Goal: Information Seeking & Learning: Check status

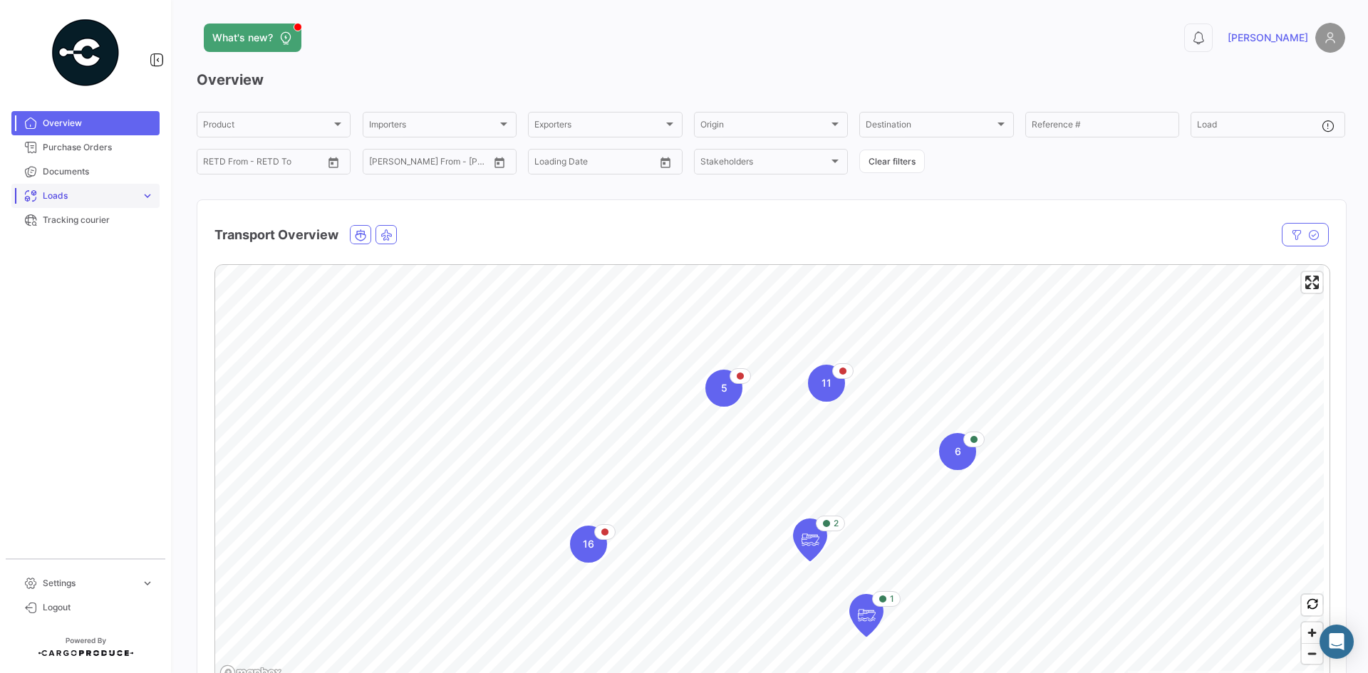
click at [48, 194] on span "Loads" at bounding box center [89, 196] width 93 height 13
click at [61, 250] on span "Ocean Loads" at bounding box center [63, 250] width 53 height 13
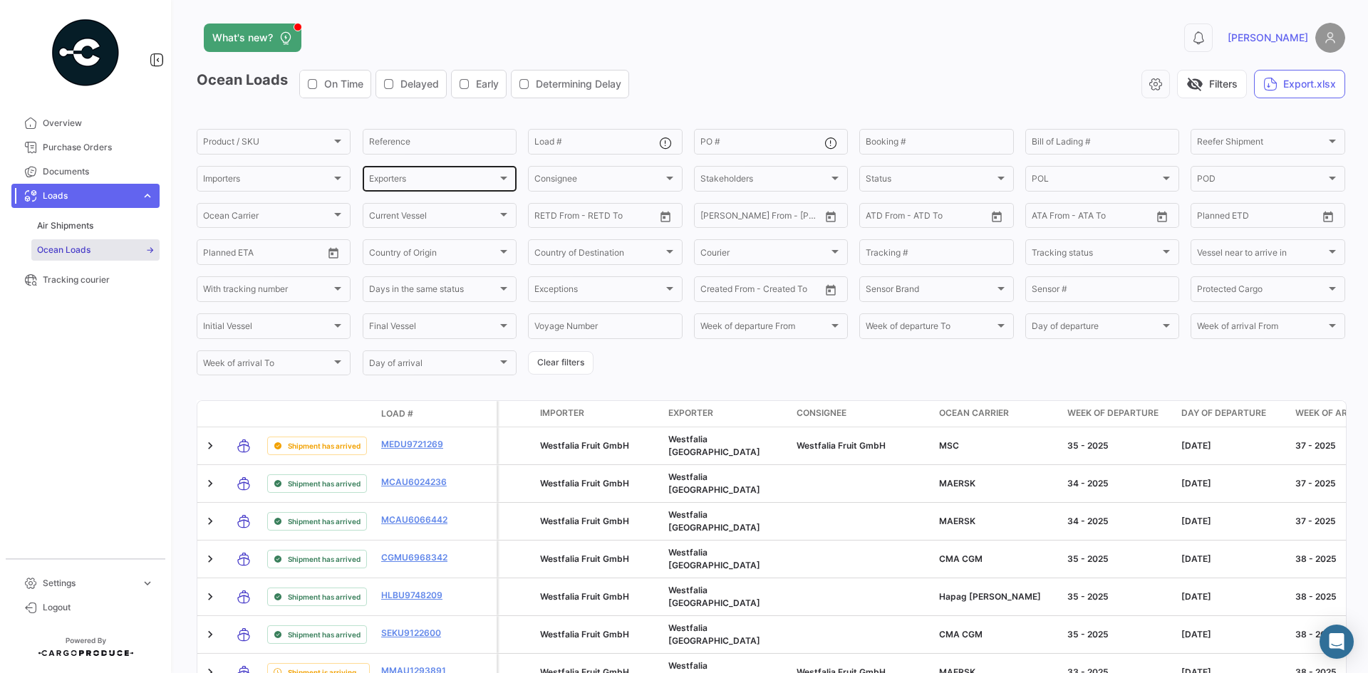
click at [443, 174] on div "Exporters Exporters" at bounding box center [439, 178] width 141 height 28
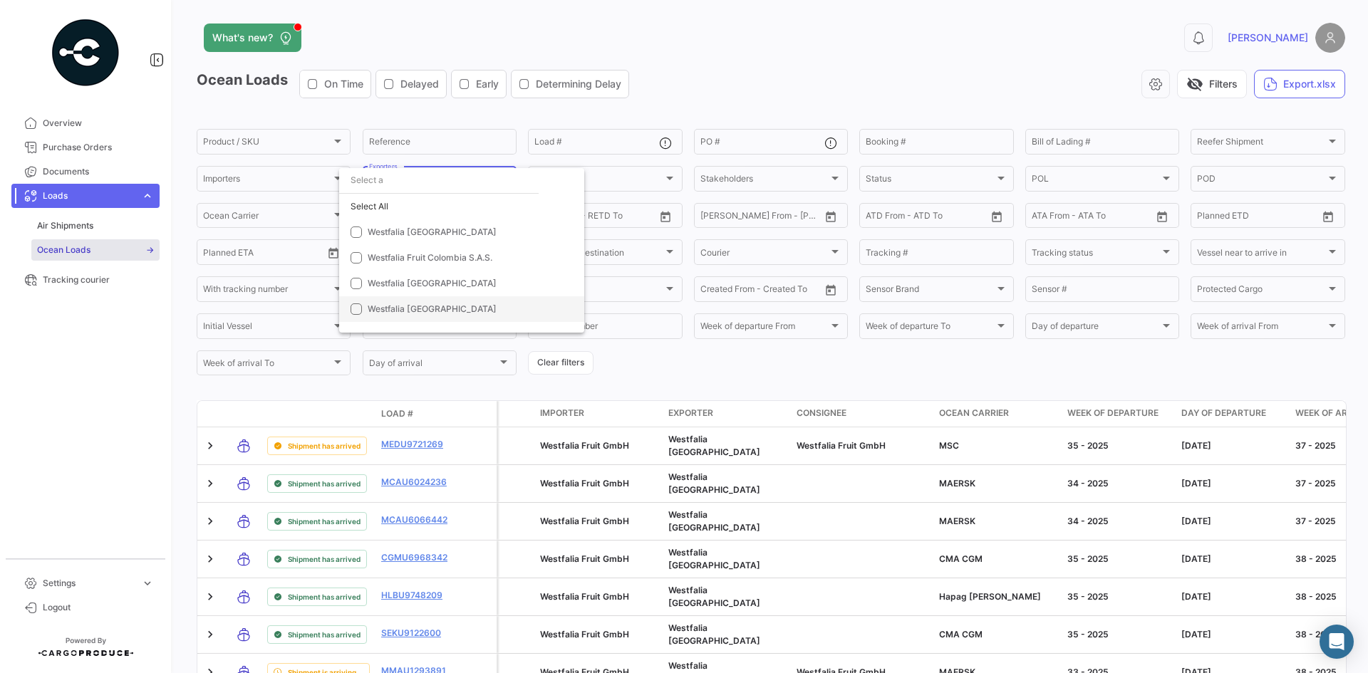
click at [416, 302] on mat-option "Westfalia [GEOGRAPHIC_DATA]" at bounding box center [461, 309] width 245 height 26
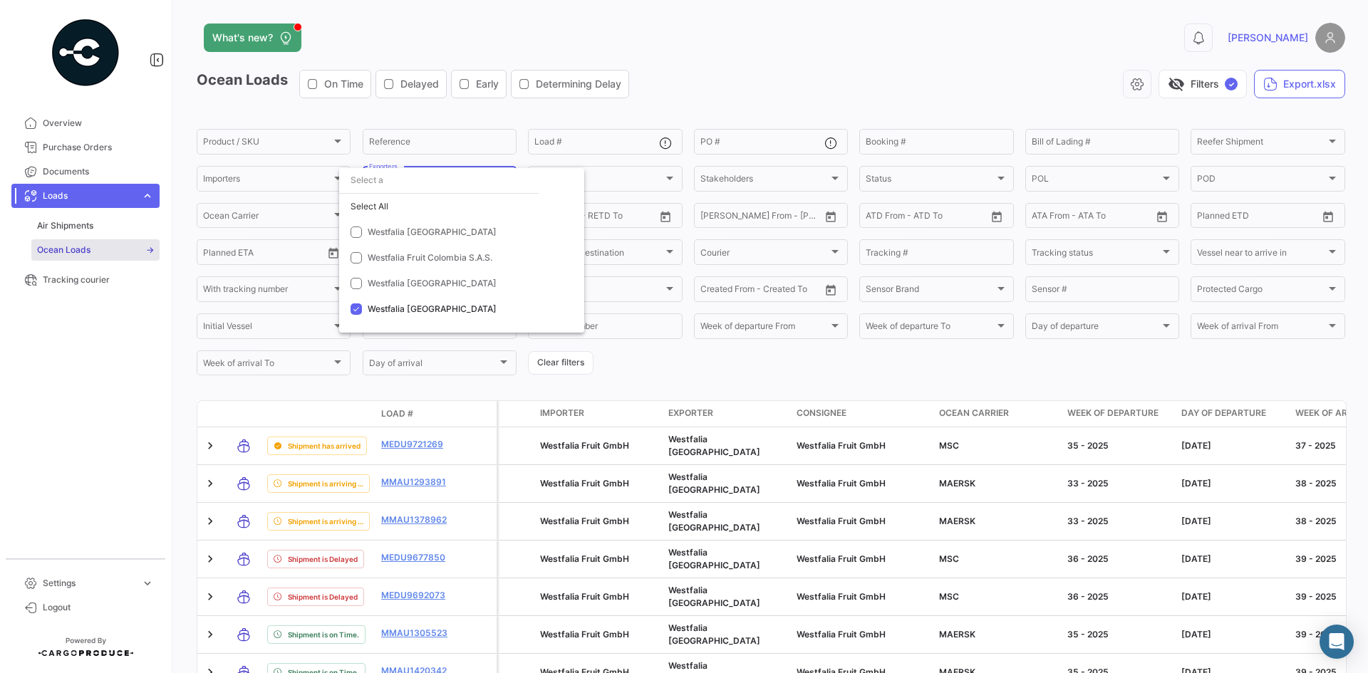
click at [691, 366] on div at bounding box center [684, 336] width 1368 height 673
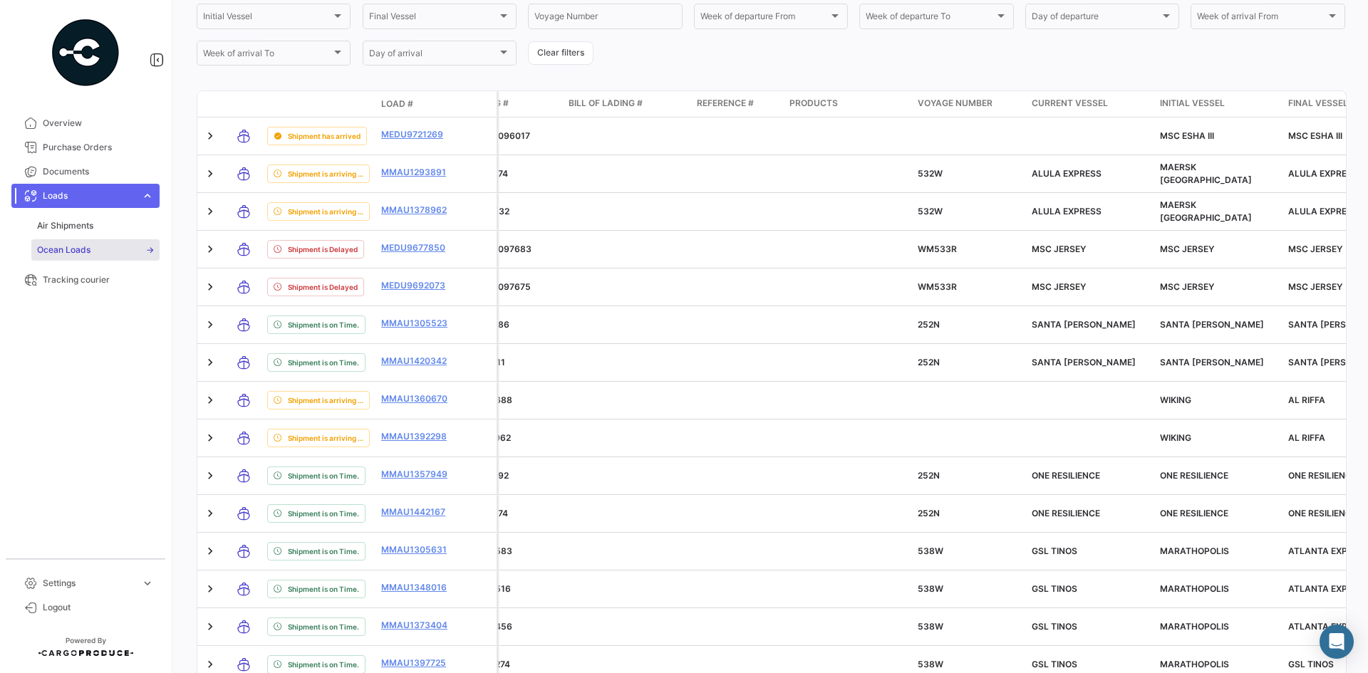
scroll to position [302, 0]
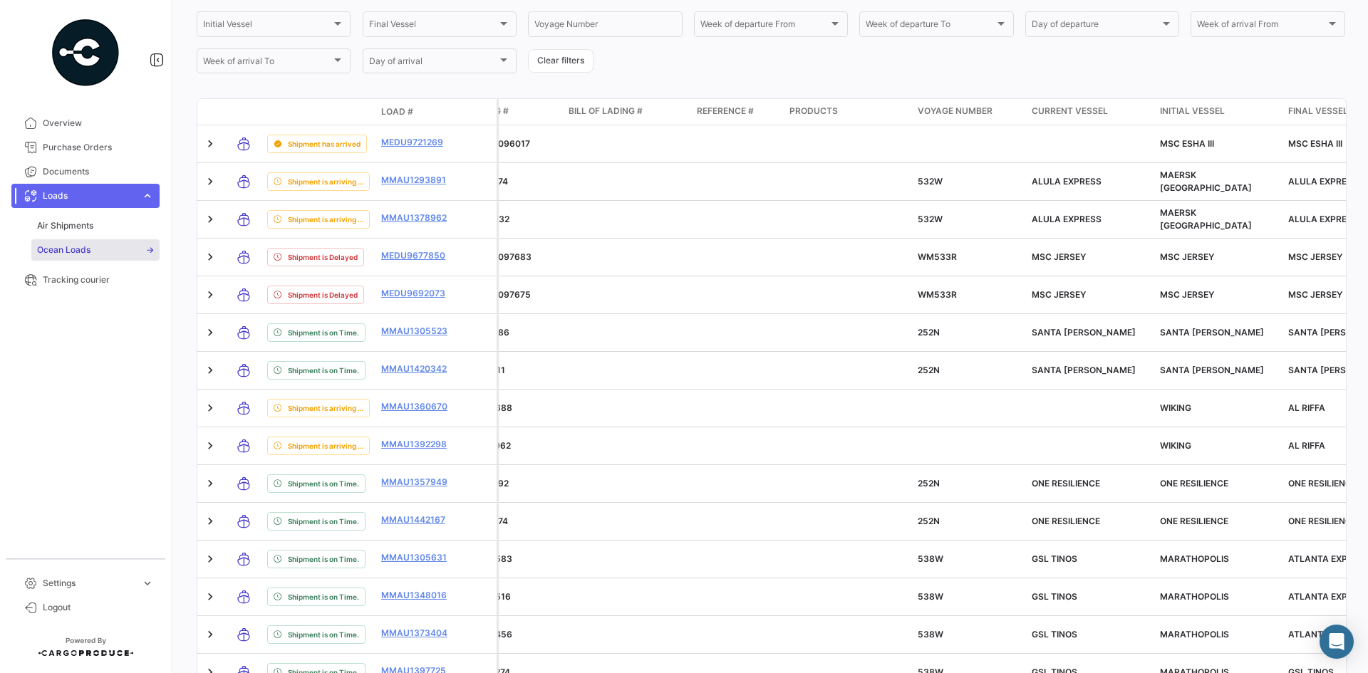
click at [1226, 113] on div "Initial Vessel" at bounding box center [1218, 111] width 117 height 13
click at [1215, 111] on span "Initial Vessel" at bounding box center [1192, 111] width 65 height 13
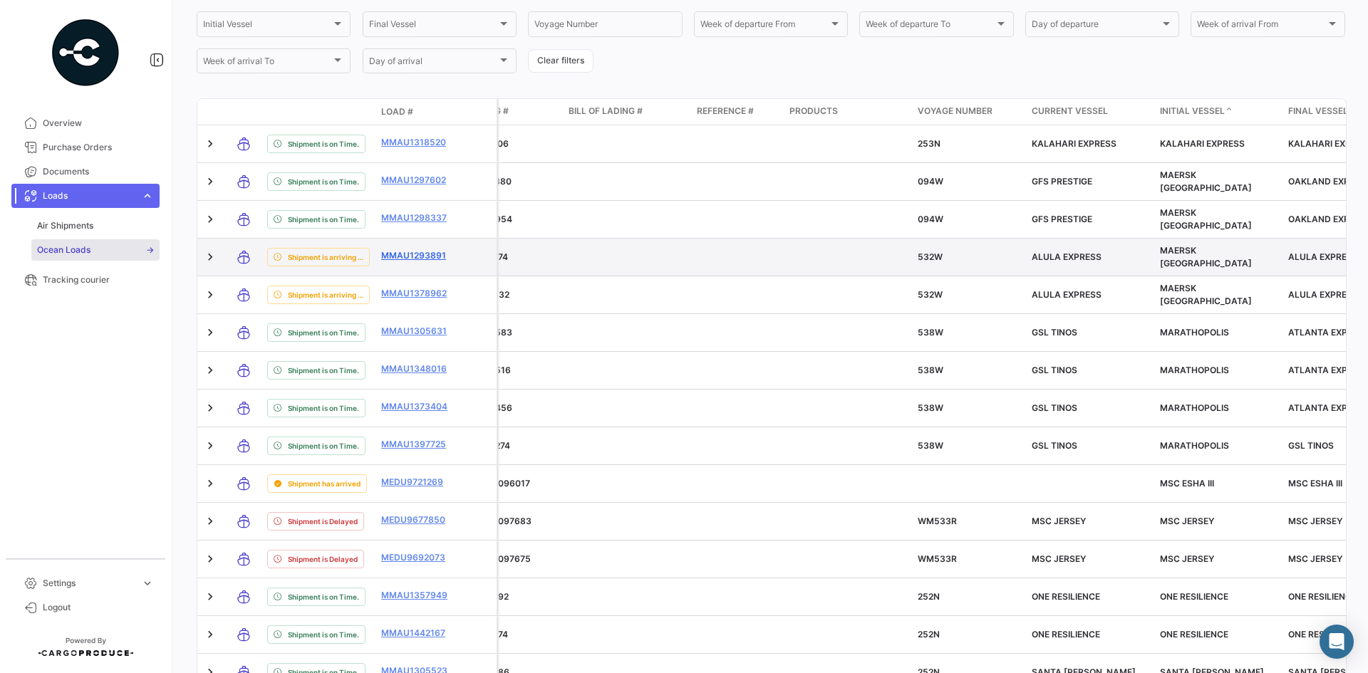
click at [434, 251] on link "MMAU1293891" at bounding box center [418, 255] width 74 height 13
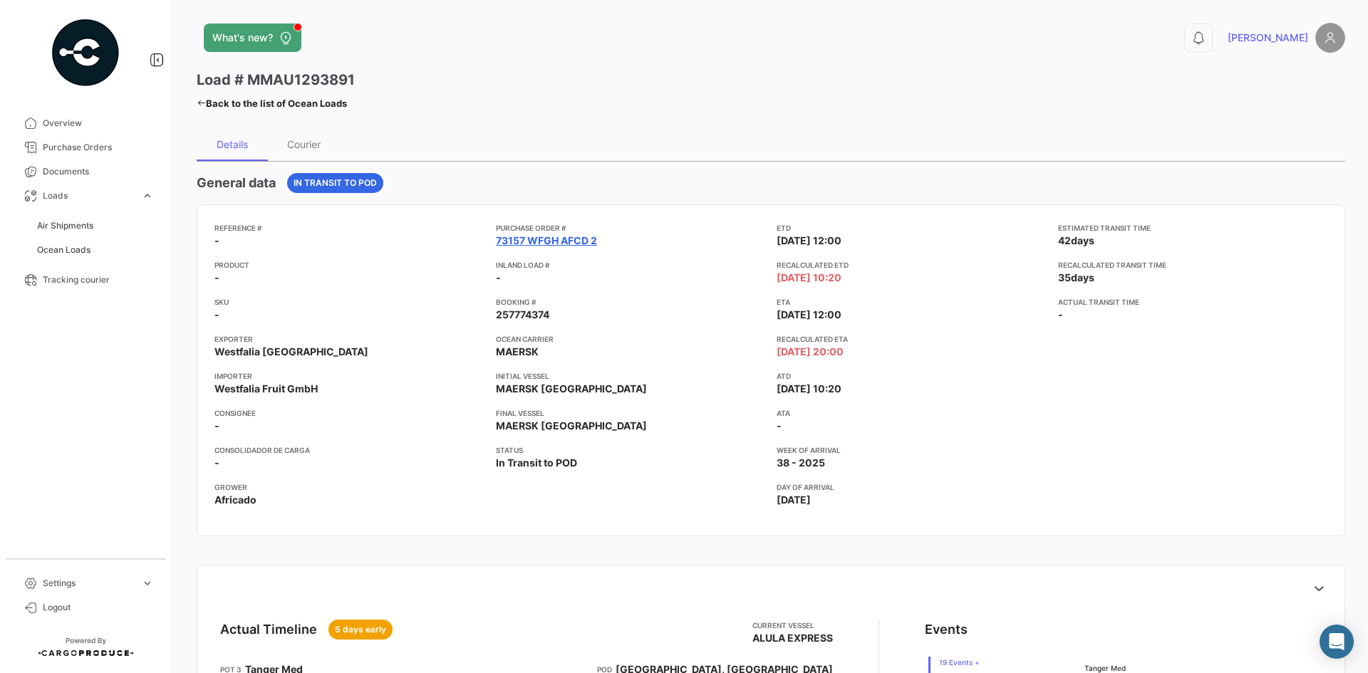
click at [545, 237] on link "73157 WFGH AFCD 2" at bounding box center [546, 241] width 101 height 14
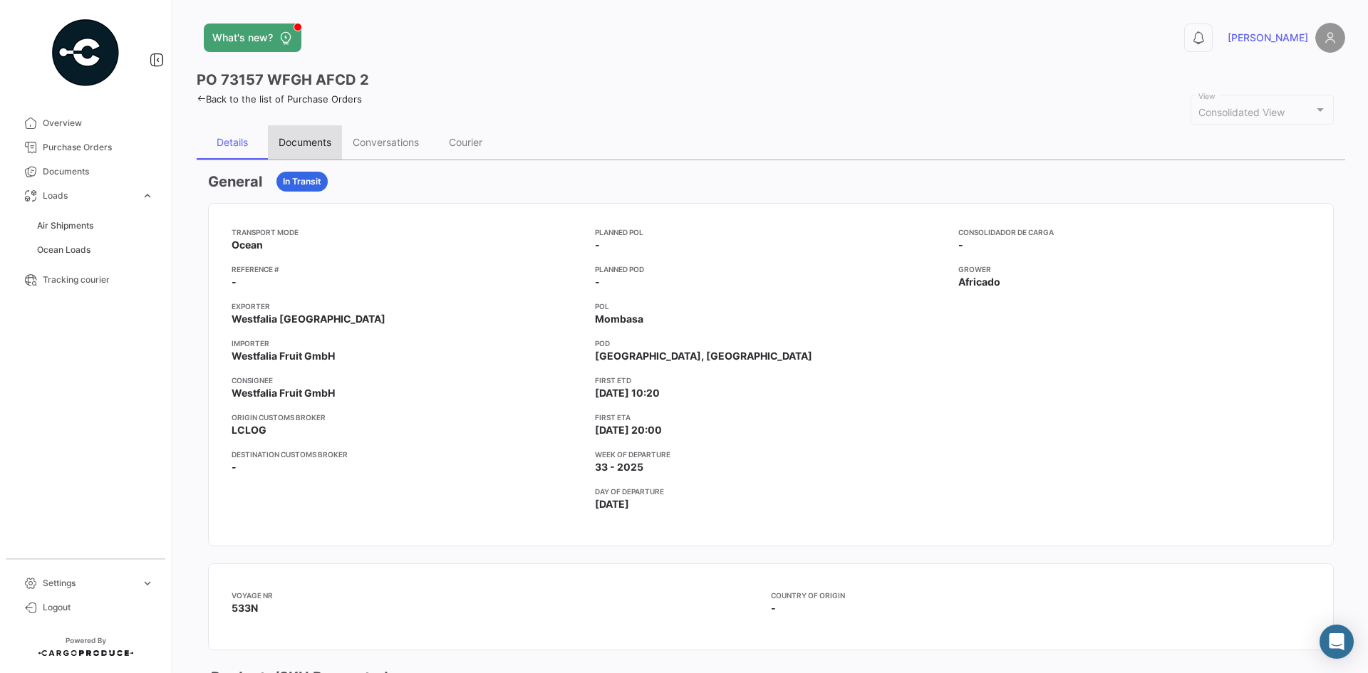
click at [325, 142] on div "Documents" at bounding box center [305, 142] width 53 height 12
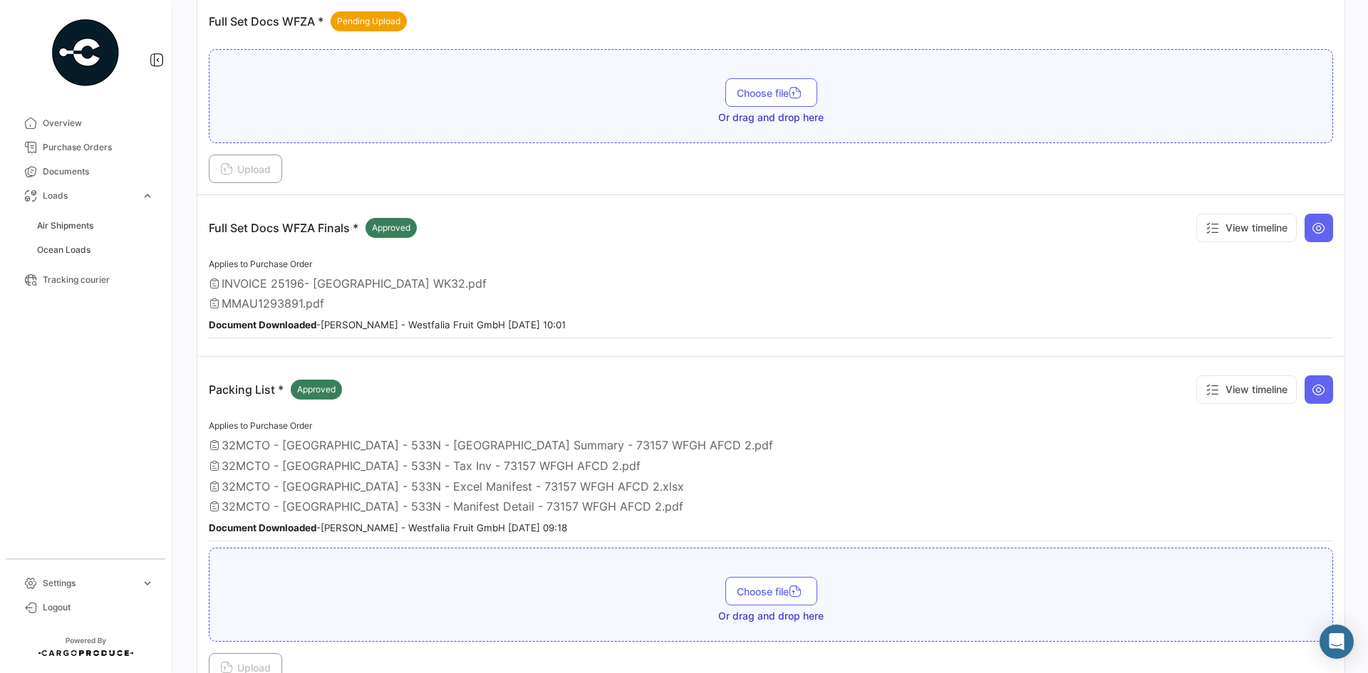
scroll to position [319, 0]
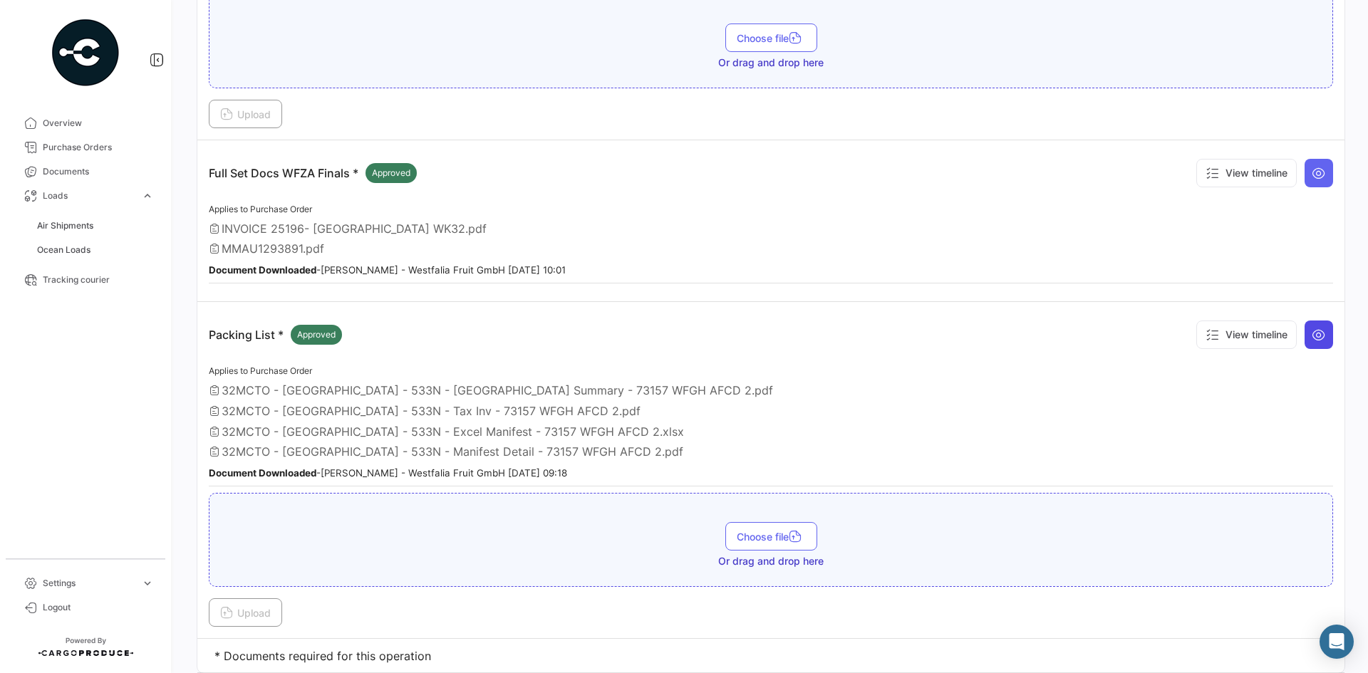
click at [1312, 336] on icon at bounding box center [1319, 335] width 14 height 14
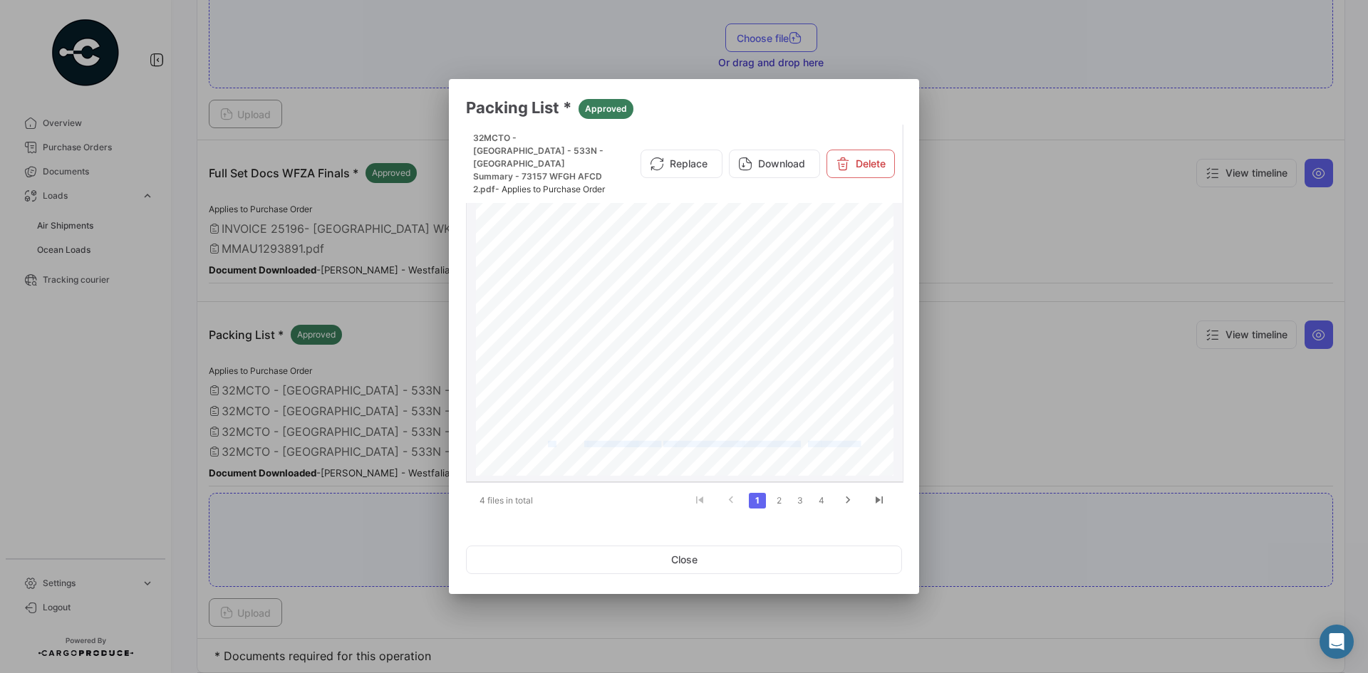
drag, startPoint x: 543, startPoint y: 445, endPoint x: 844, endPoint y: 445, distance: 301.4
click at [844, 445] on div "Westfalia Marketing (Pty) Ltd [STREET_ADDRESS] MANIFEST SUMMARY Products Certif…" at bounding box center [684, 468] width 417 height 591
click at [821, 561] on button "Close" at bounding box center [684, 560] width 436 height 28
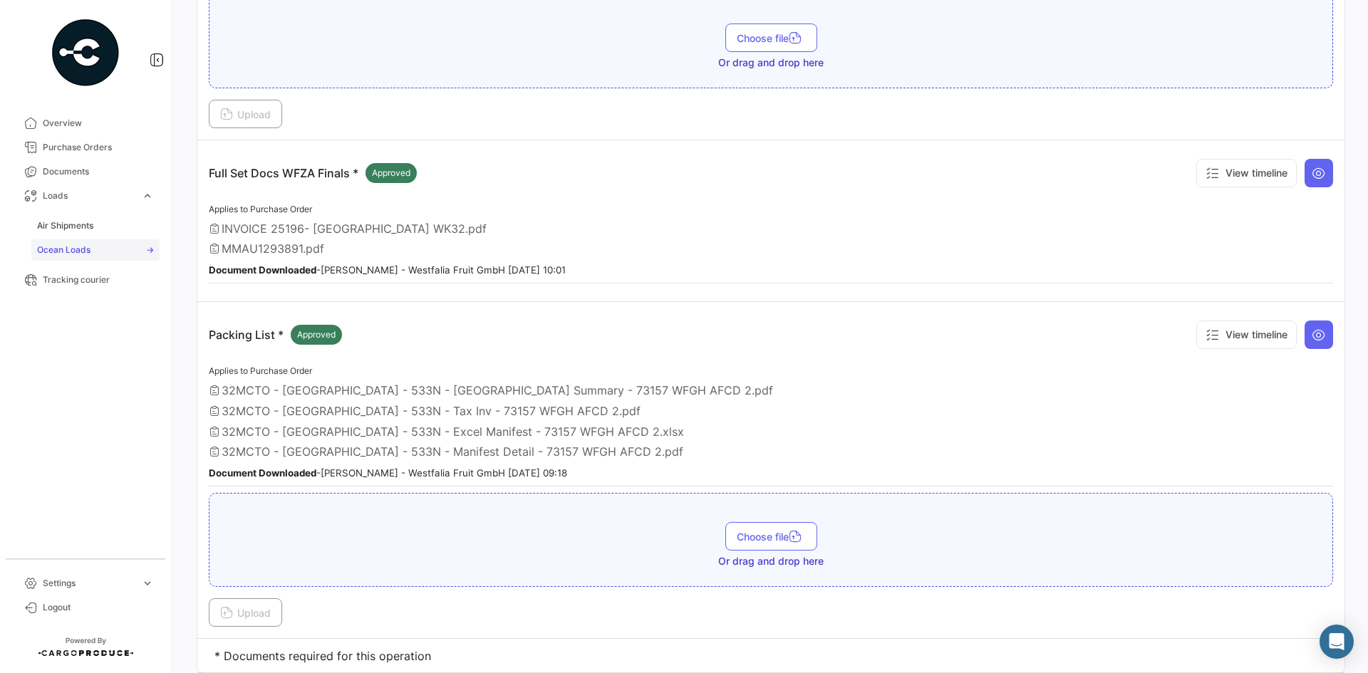
click at [115, 258] on link "Ocean Loads" at bounding box center [95, 249] width 128 height 21
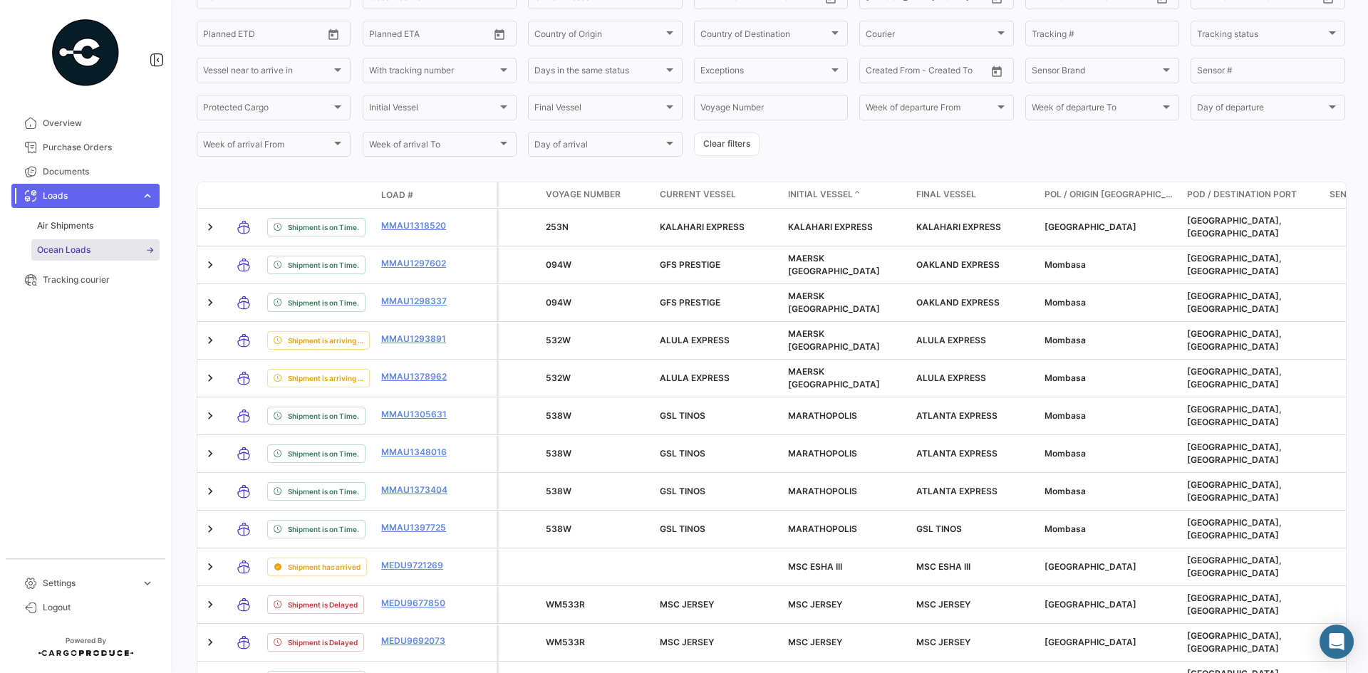
scroll to position [212, 0]
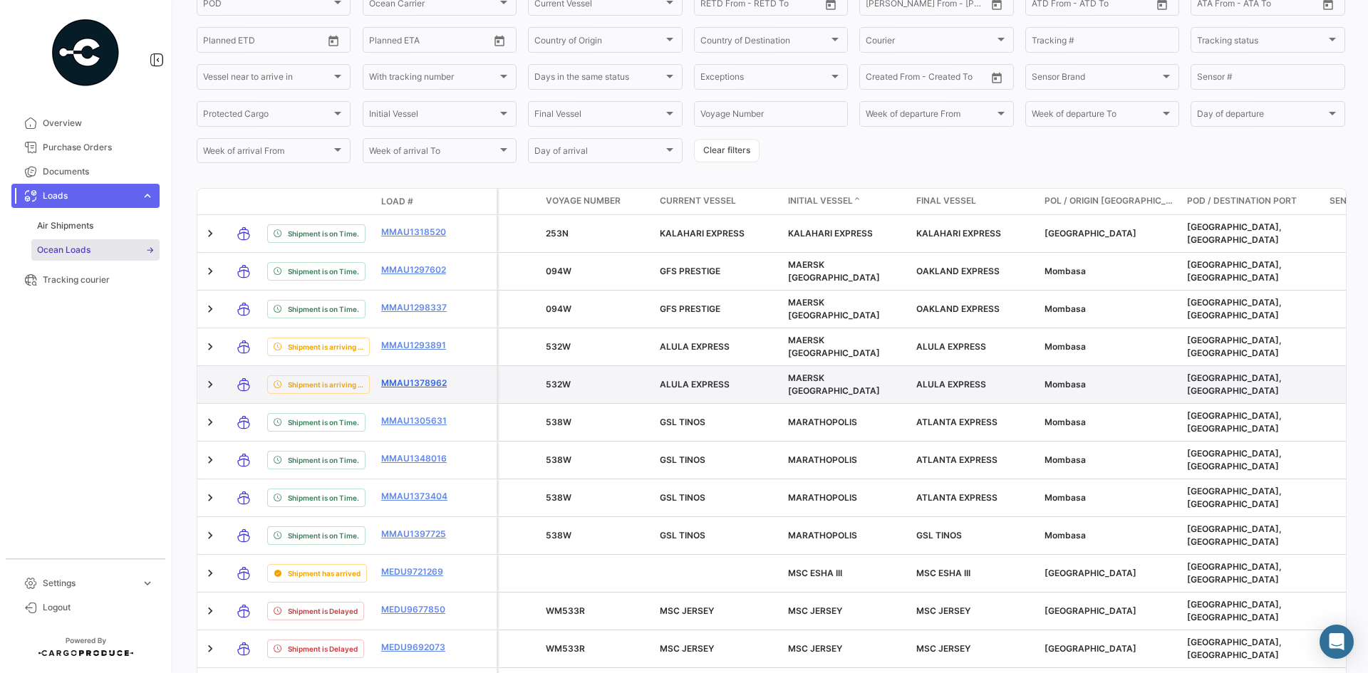
click at [390, 377] on link "MMAU1378962" at bounding box center [418, 383] width 74 height 13
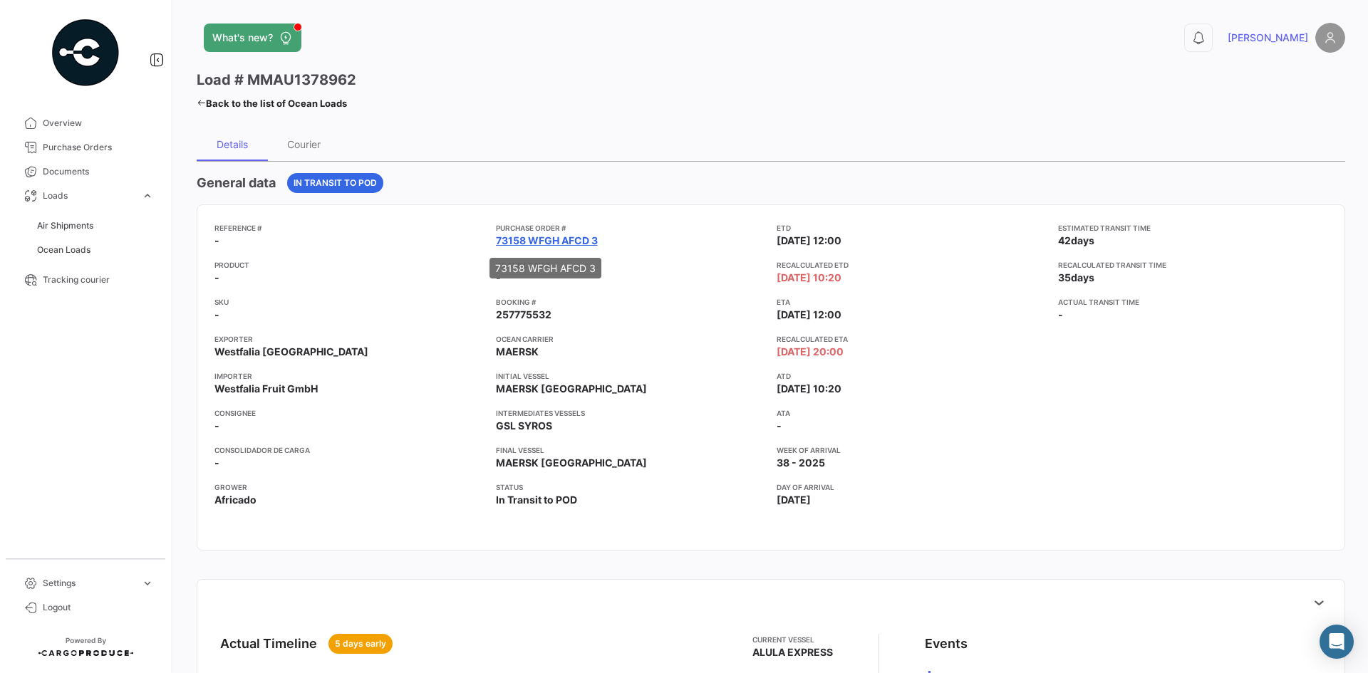
click at [569, 238] on link "73158 WFGH AFCD 3" at bounding box center [547, 241] width 102 height 14
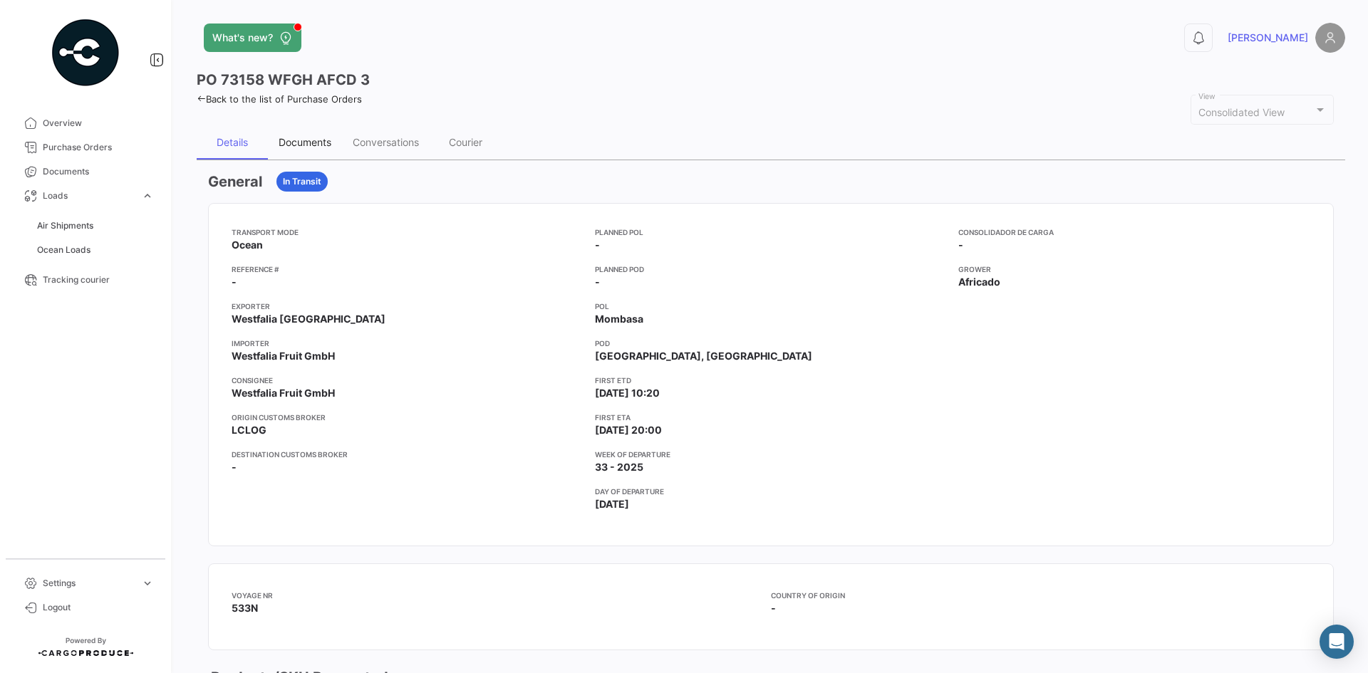
click at [320, 148] on div "Documents" at bounding box center [305, 142] width 53 height 12
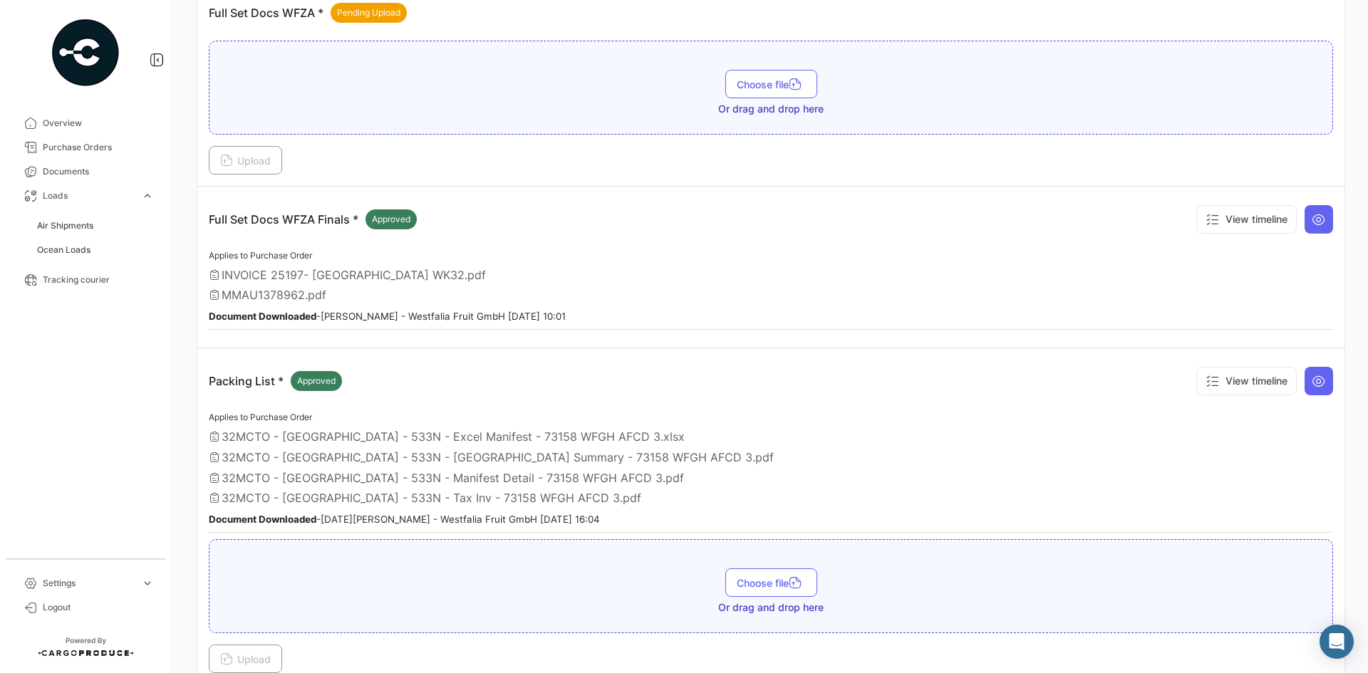
scroll to position [279, 0]
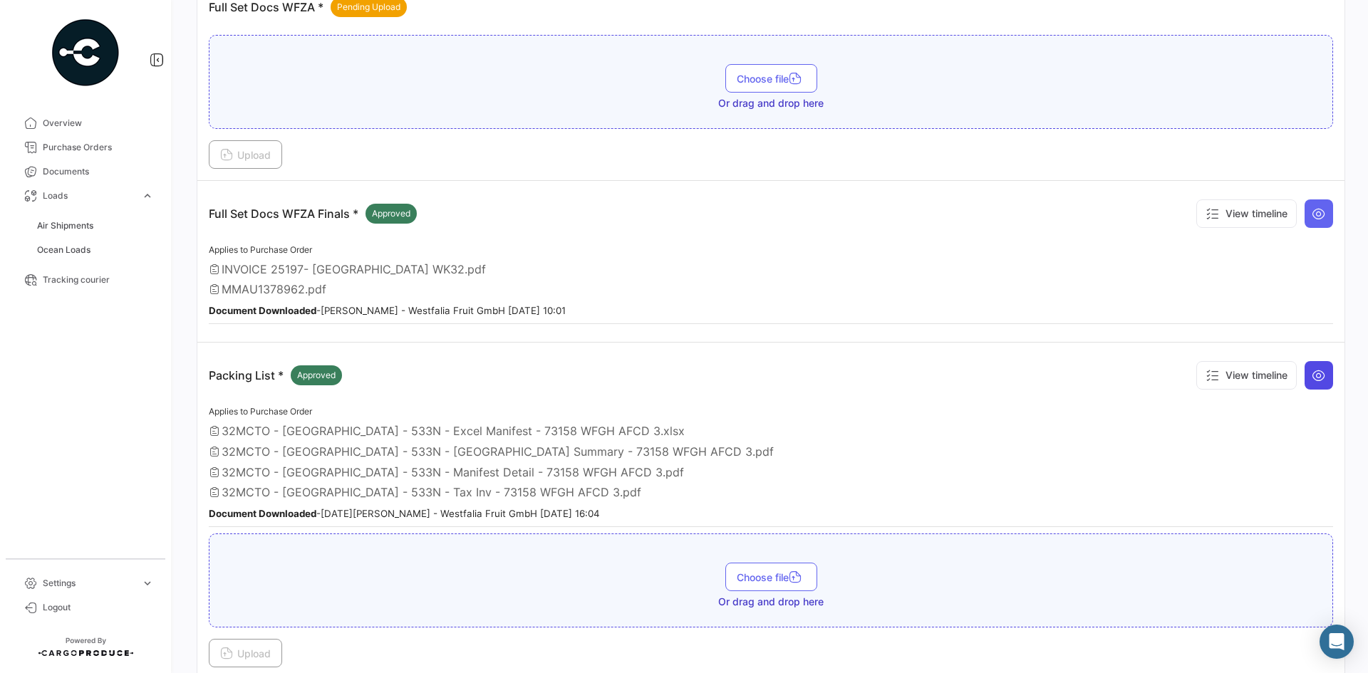
click at [1323, 373] on button at bounding box center [1318, 375] width 28 height 28
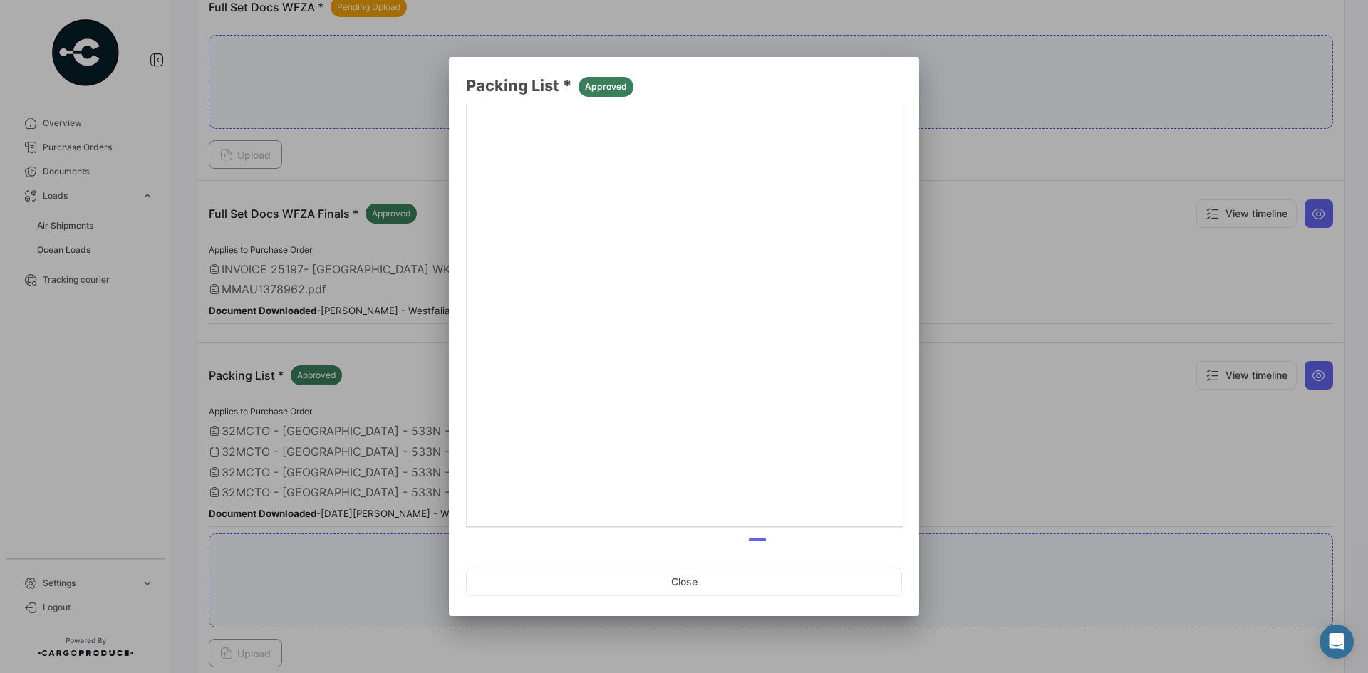
scroll to position [192, 0]
click at [771, 524] on link "2" at bounding box center [778, 523] width 17 height 16
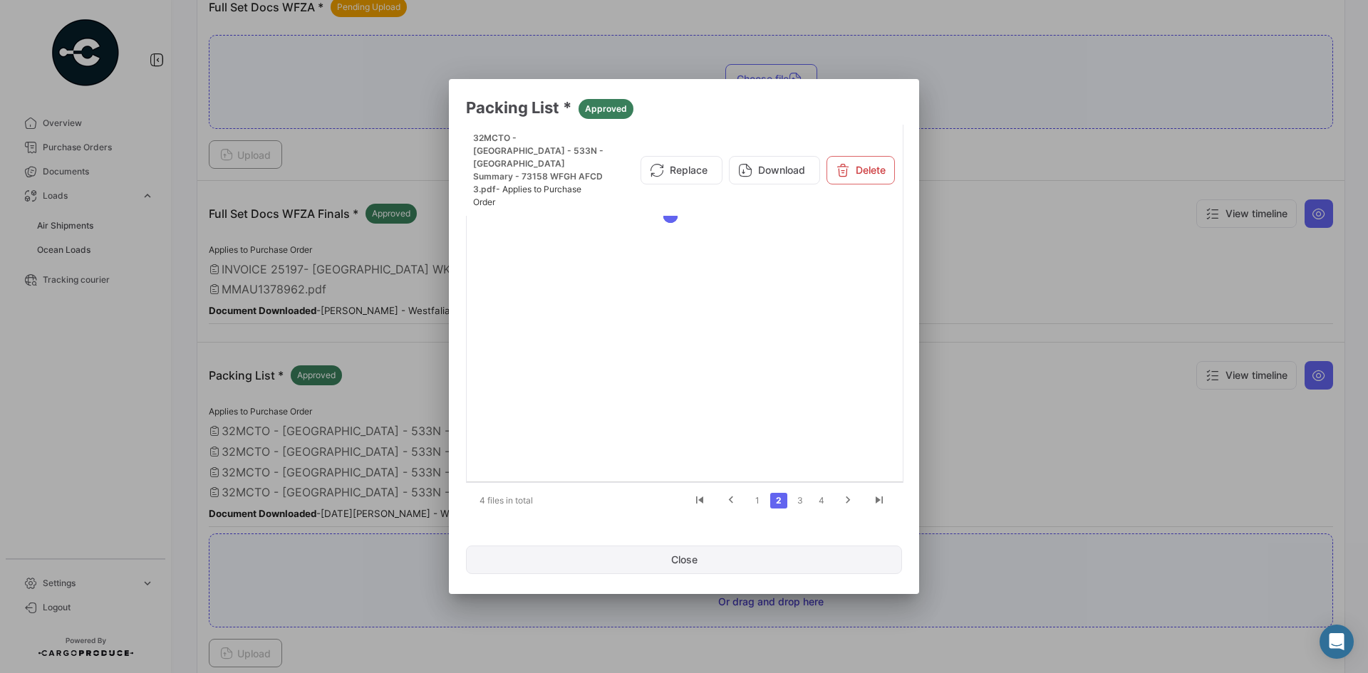
click at [765, 558] on button "Close" at bounding box center [684, 560] width 436 height 28
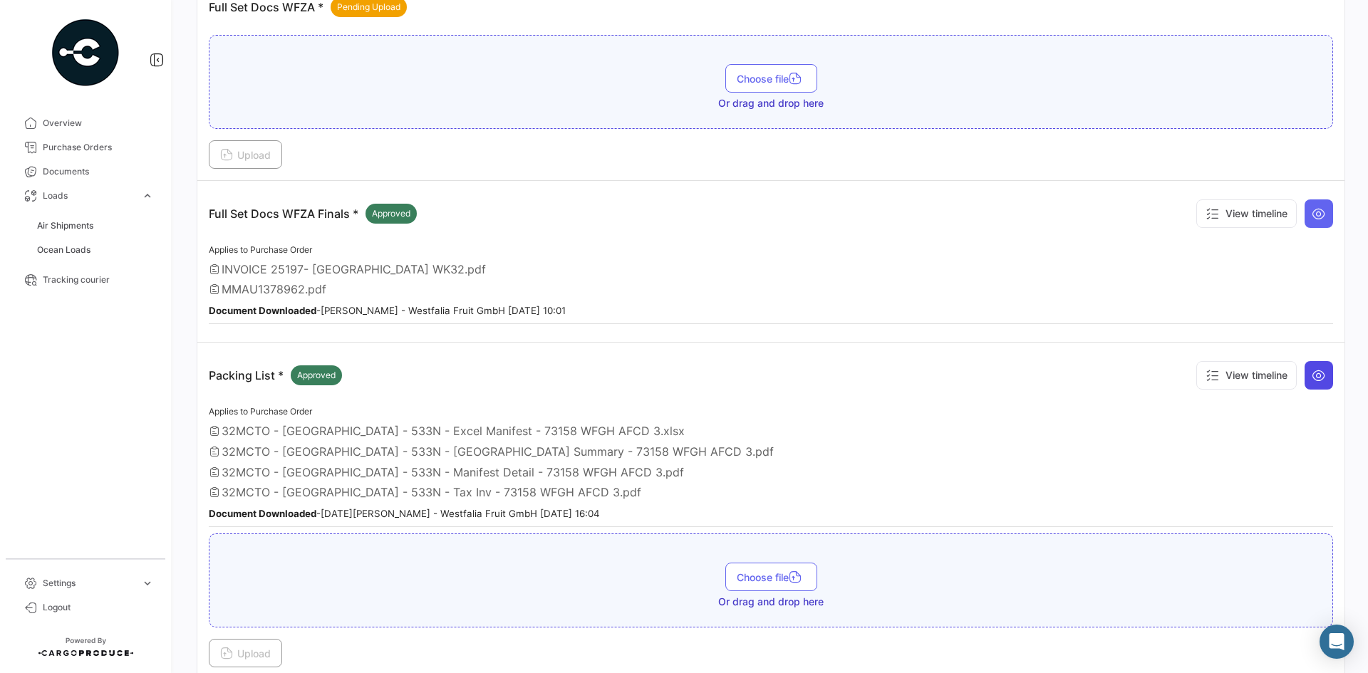
click at [1312, 373] on icon at bounding box center [1319, 375] width 14 height 14
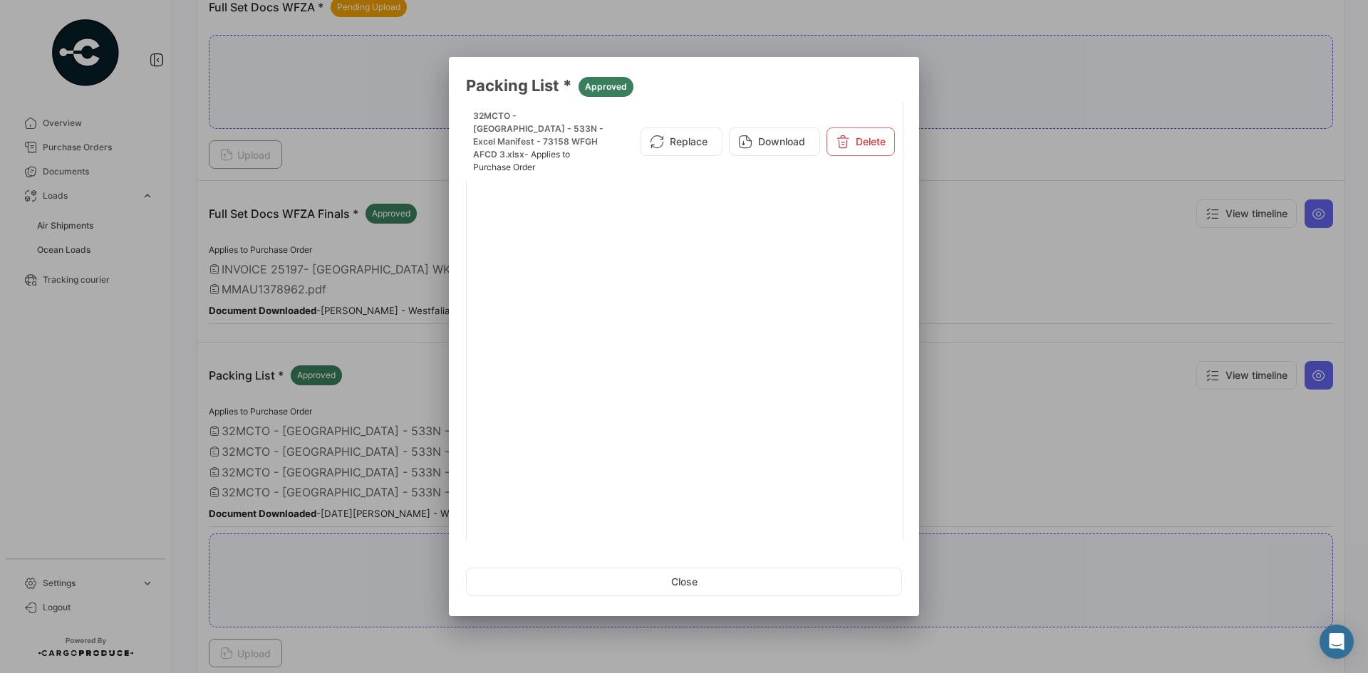
scroll to position [192, 0]
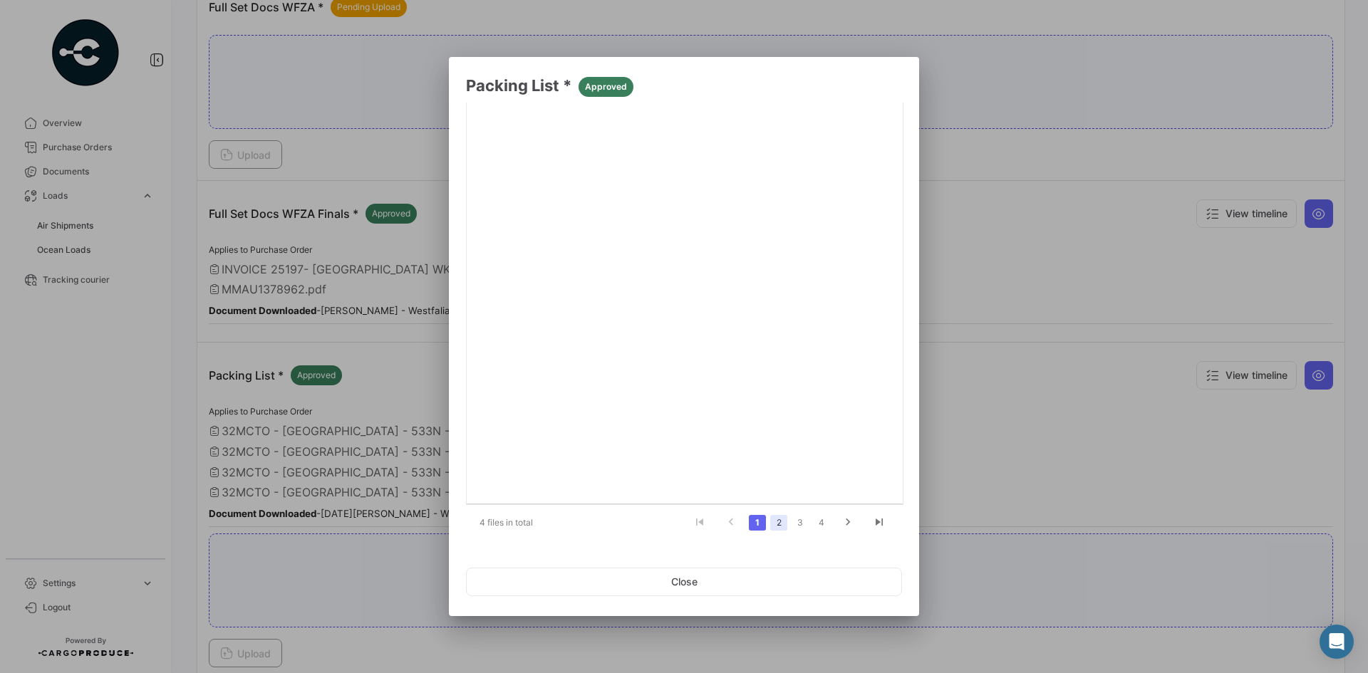
click at [771, 526] on link "2" at bounding box center [778, 523] width 17 height 16
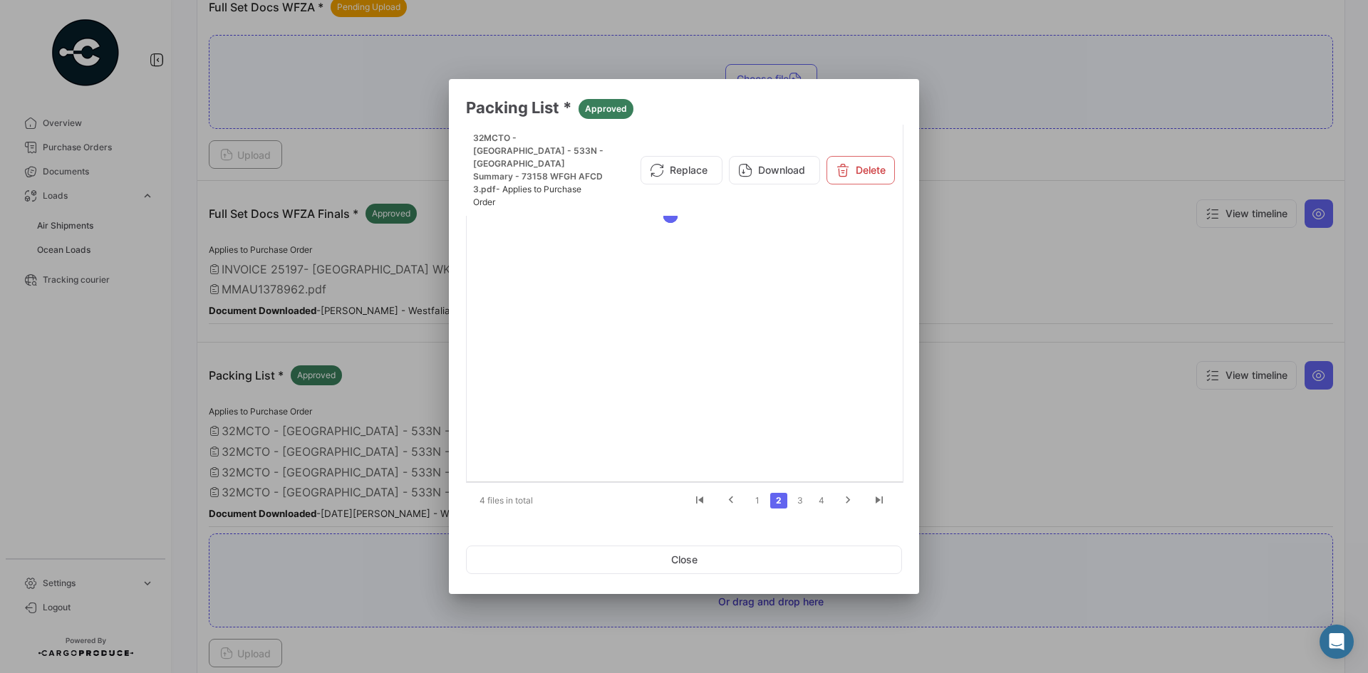
scroll to position [0, 0]
click at [753, 564] on button "Close" at bounding box center [684, 560] width 436 height 28
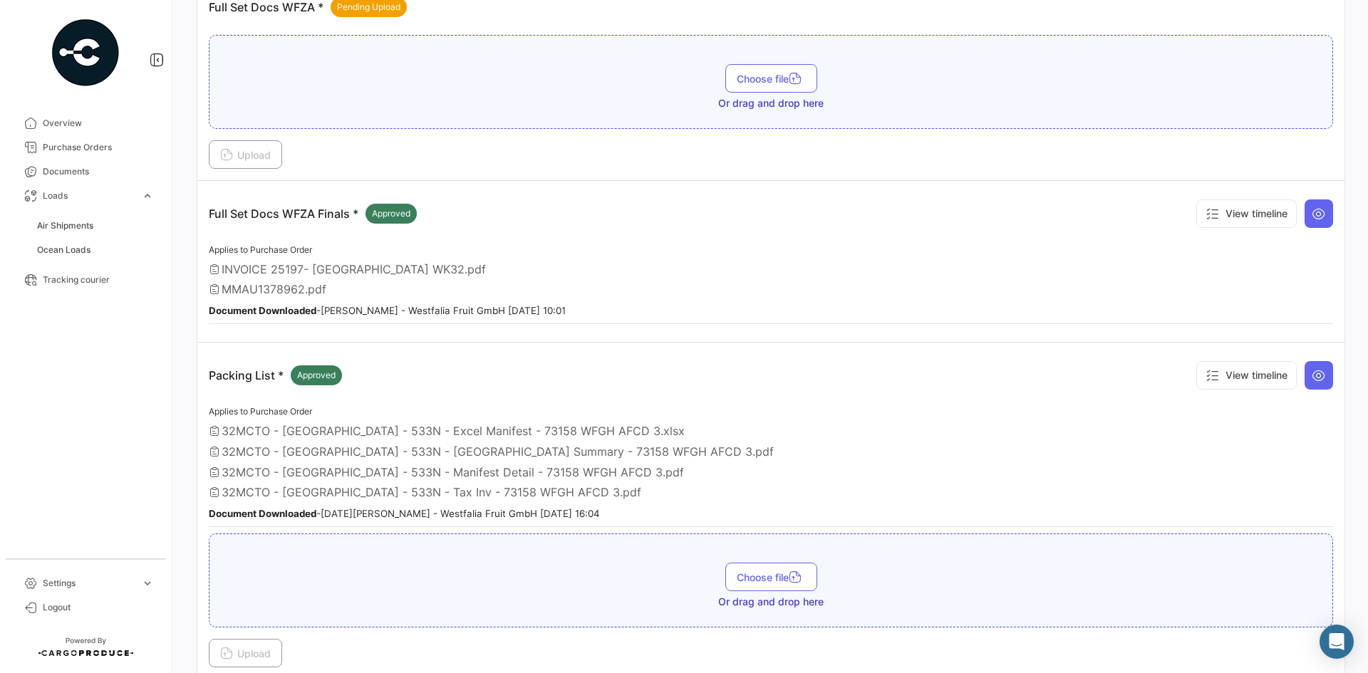
click at [582, 400] on app-document-grouped "Packing List * Approved View timeline Applies to Purchase Order 32MCTO - [GEOGR…" at bounding box center [771, 510] width 1124 height 313
click at [88, 247] on span "Ocean Loads" at bounding box center [63, 250] width 53 height 13
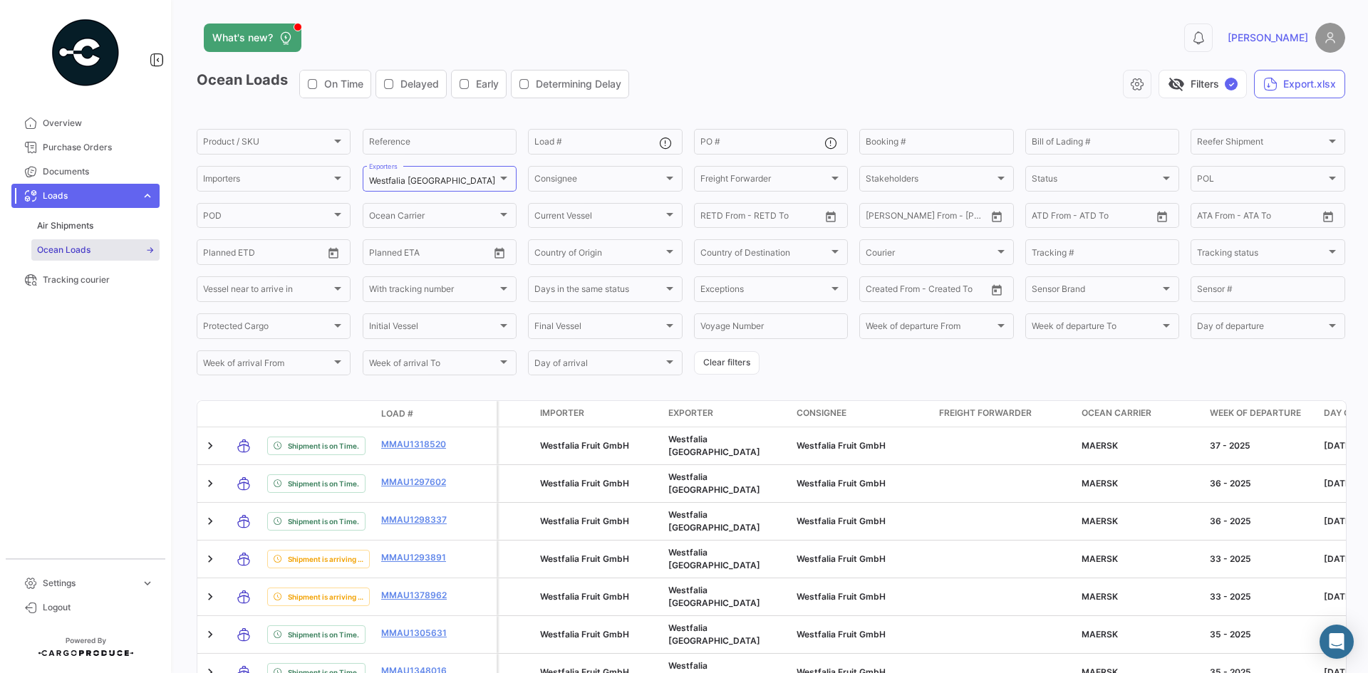
click at [1293, 378] on div "Ocean Loads On Time Delayed Early Determining Delay visibility_off Filters ✓ Ex…" at bounding box center [771, 603] width 1148 height 1067
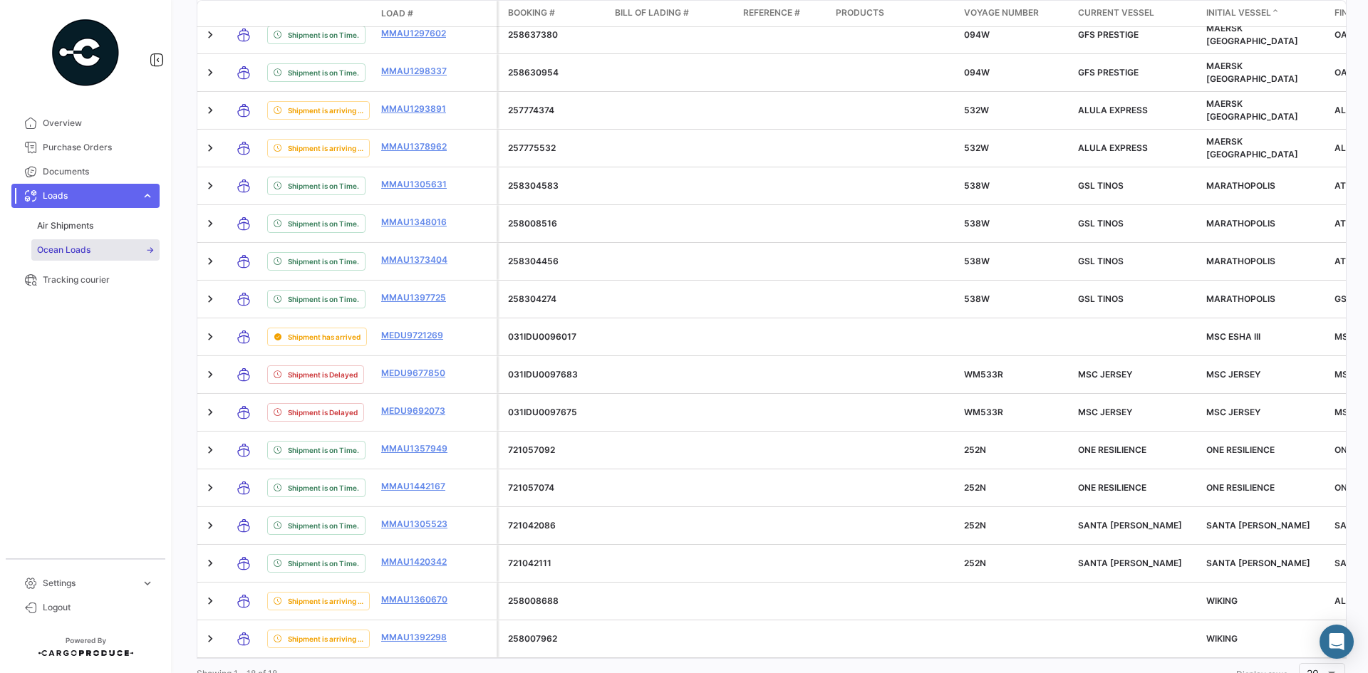
scroll to position [439, 0]
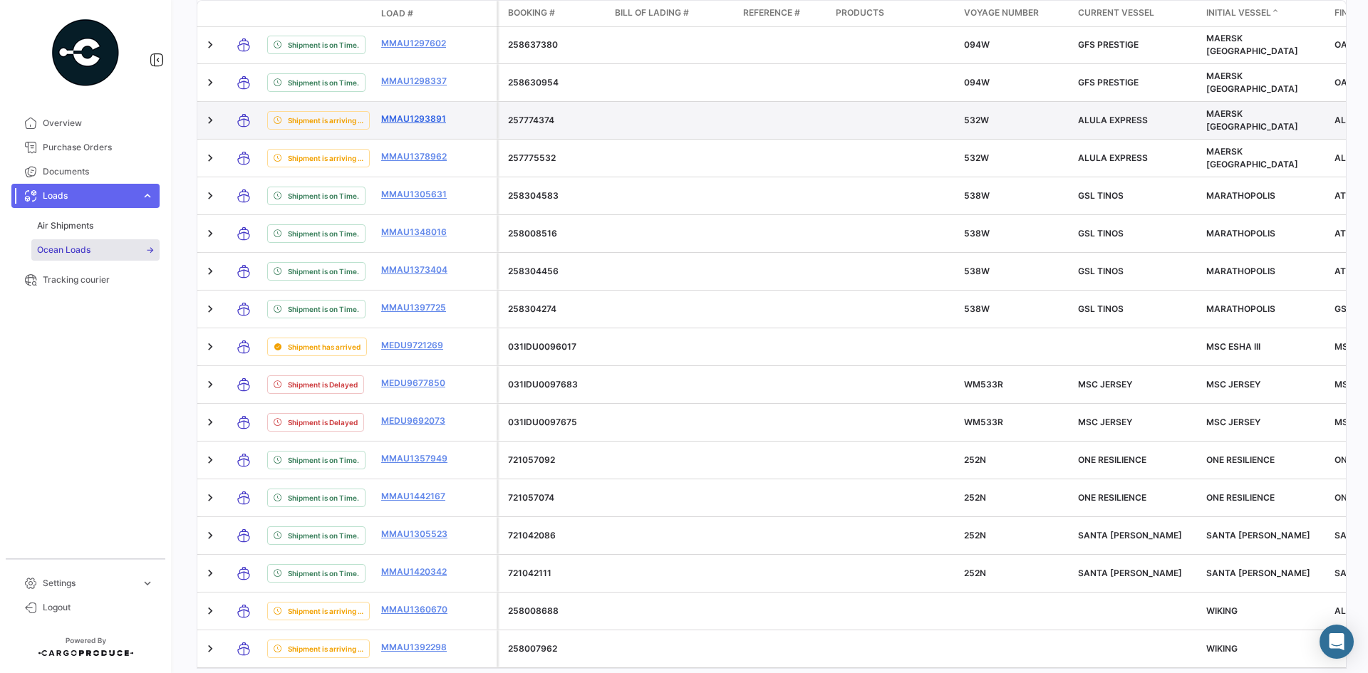
click at [434, 113] on link "MMAU1293891" at bounding box center [418, 119] width 74 height 13
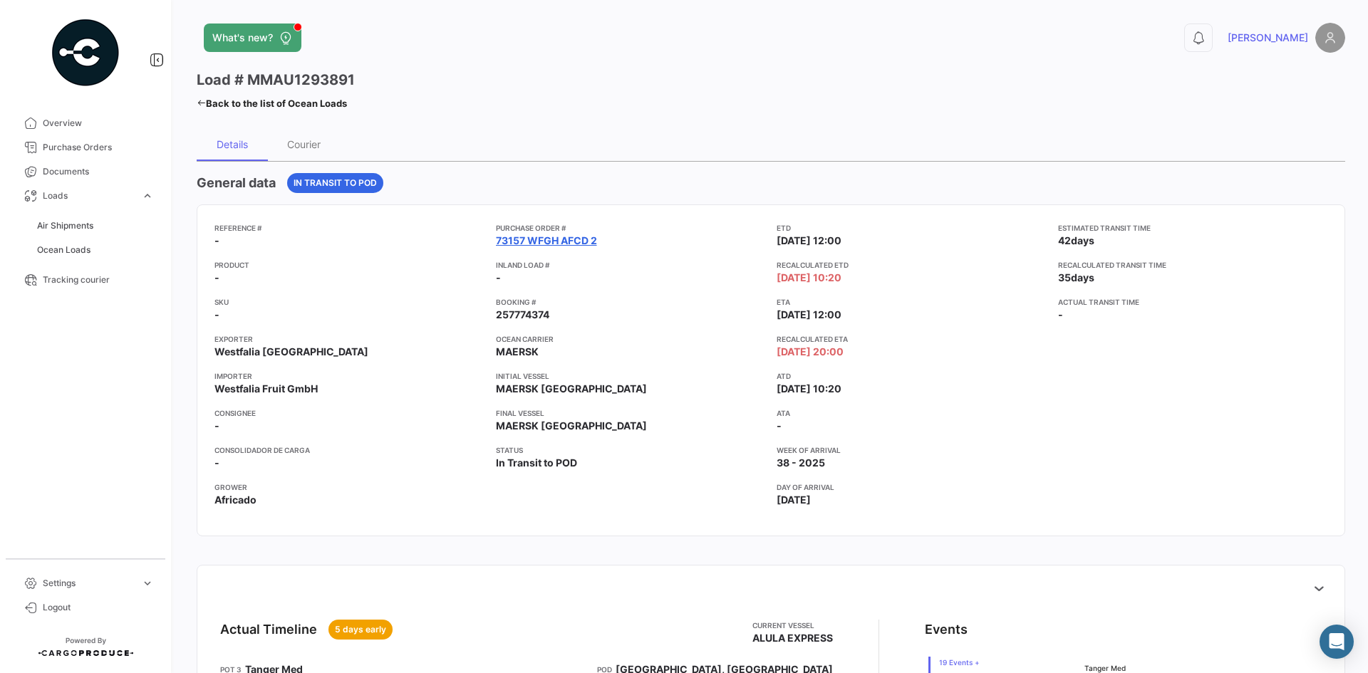
click at [556, 243] on link "73157 WFGH AFCD 2" at bounding box center [546, 241] width 101 height 14
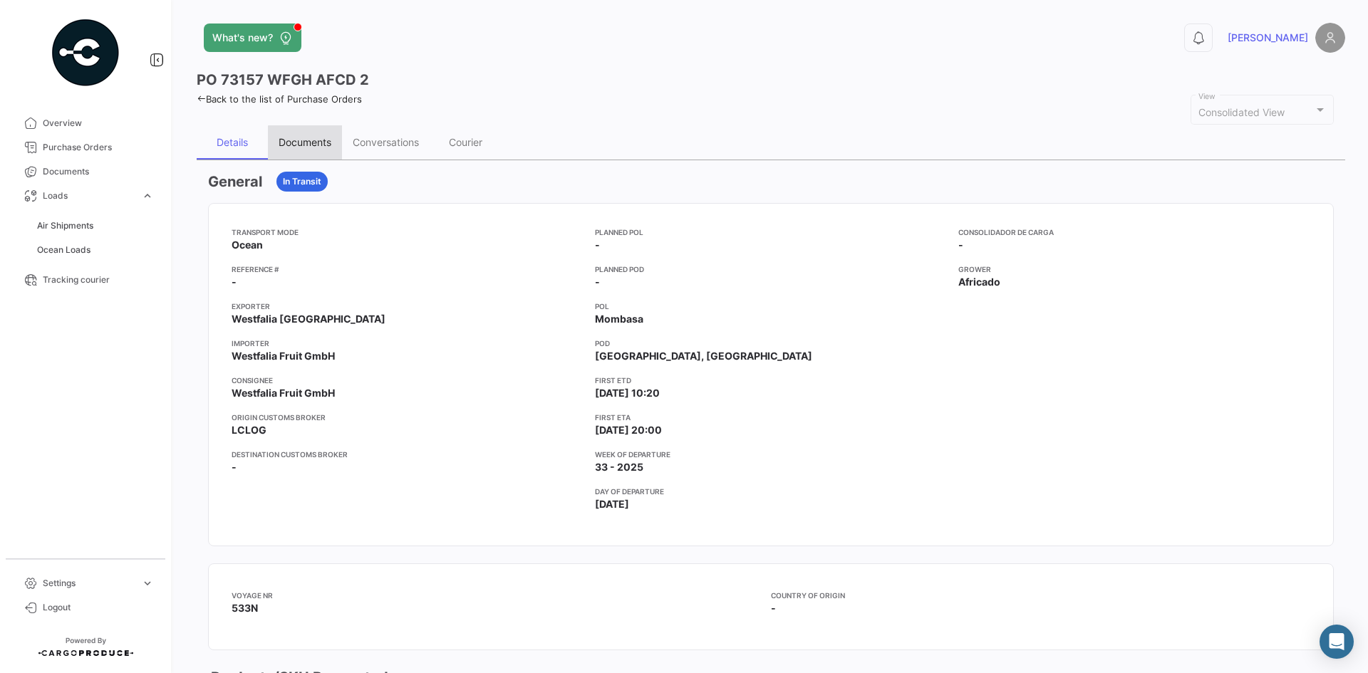
click at [306, 149] on div "Documents" at bounding box center [305, 142] width 74 height 34
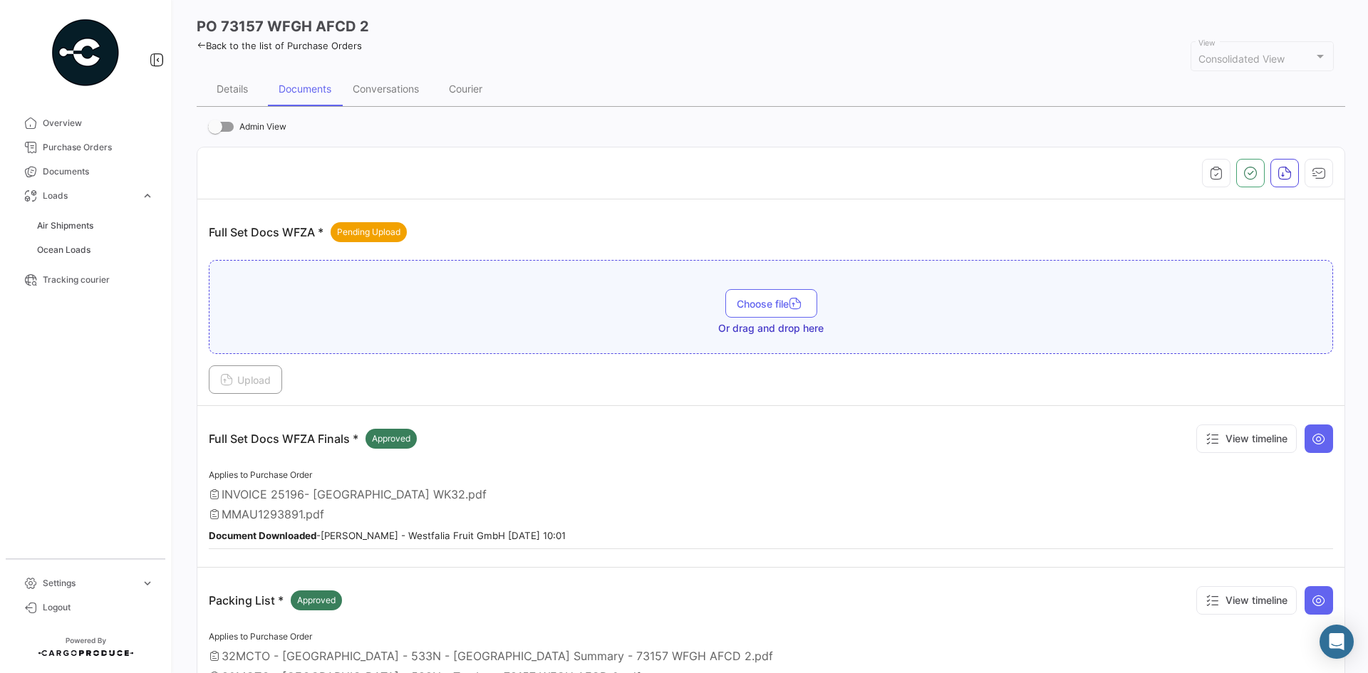
scroll to position [71, 0]
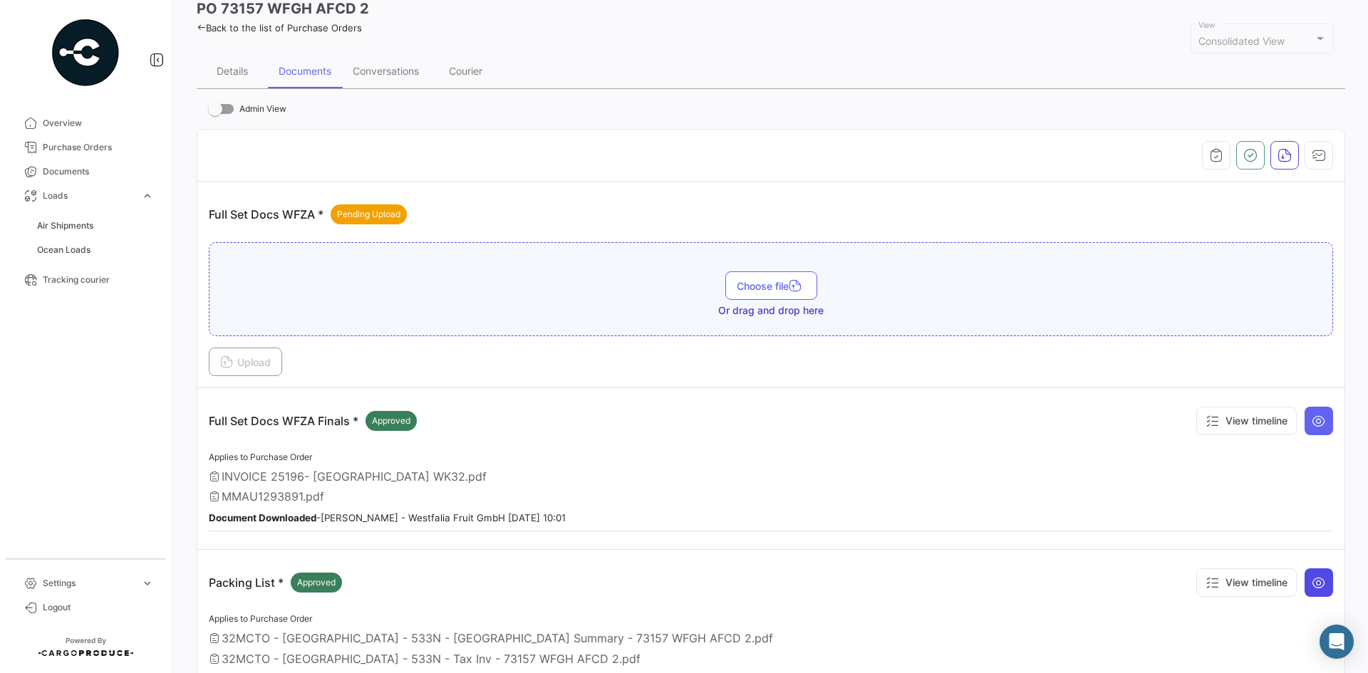
click at [1310, 574] on button at bounding box center [1318, 583] width 28 height 28
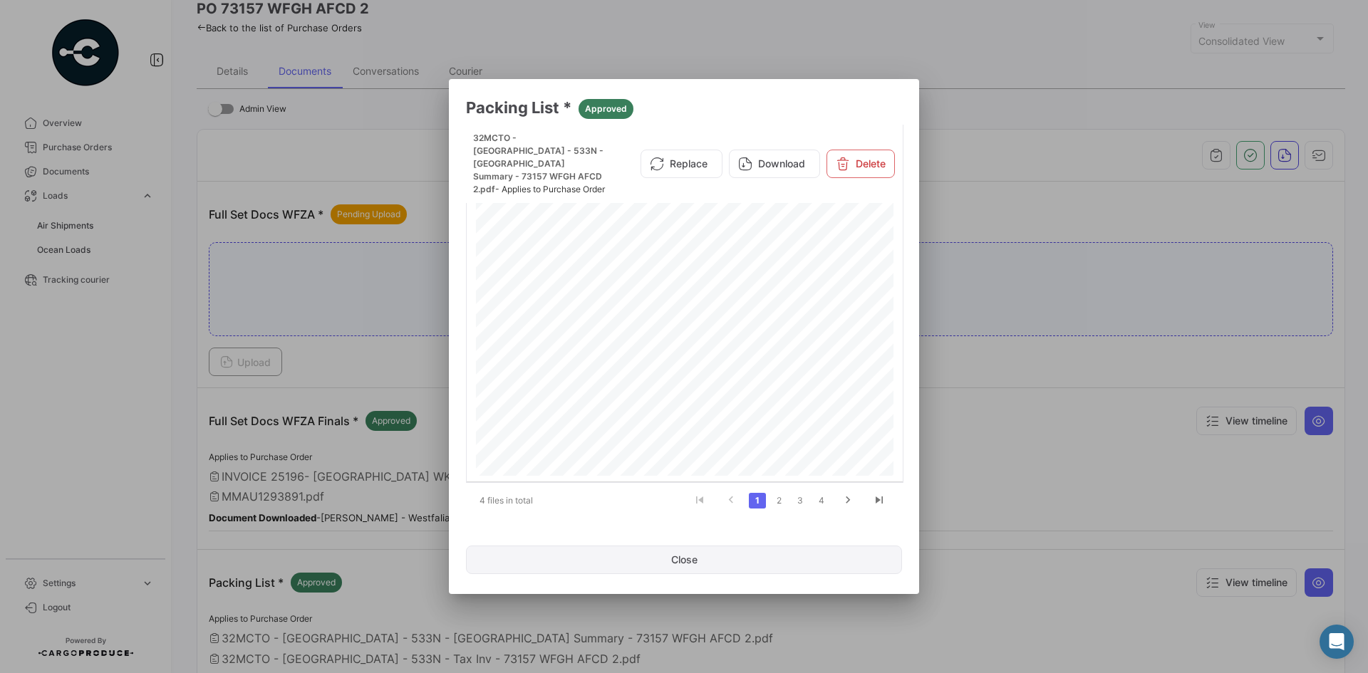
click at [698, 564] on button "Close" at bounding box center [684, 560] width 436 height 28
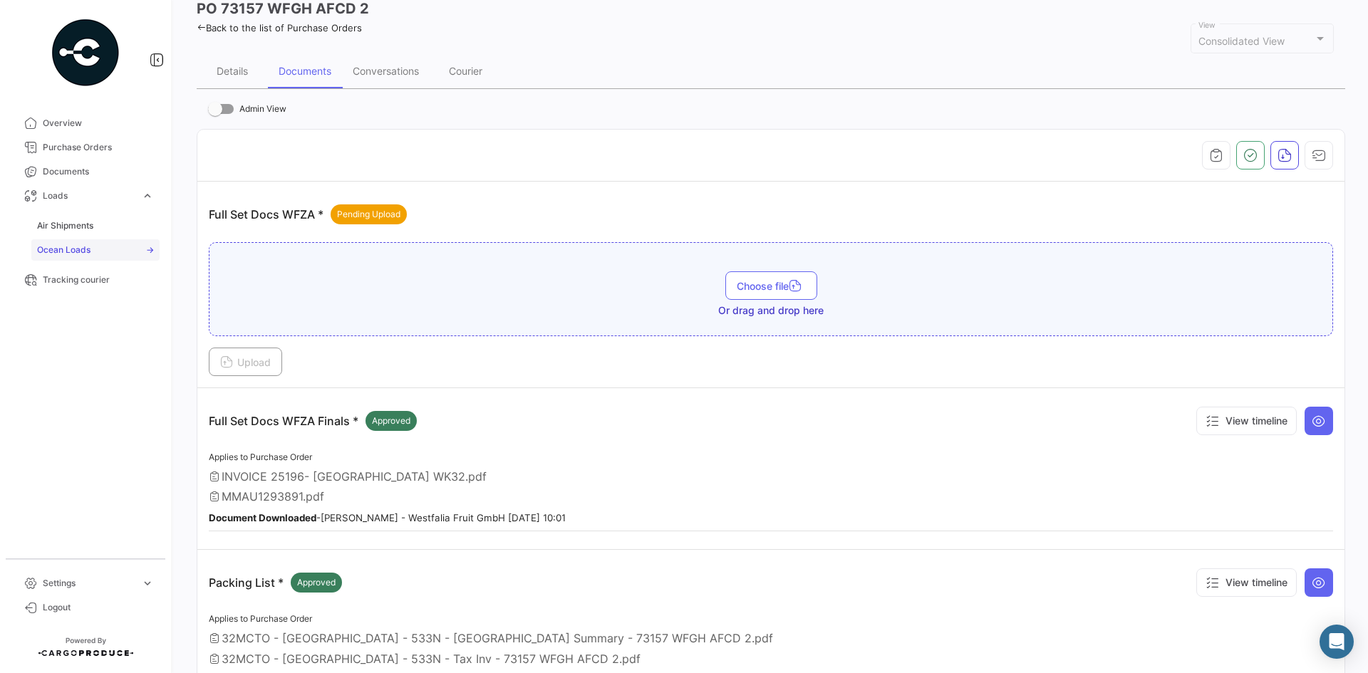
click at [70, 254] on span "Ocean Loads" at bounding box center [63, 250] width 53 height 13
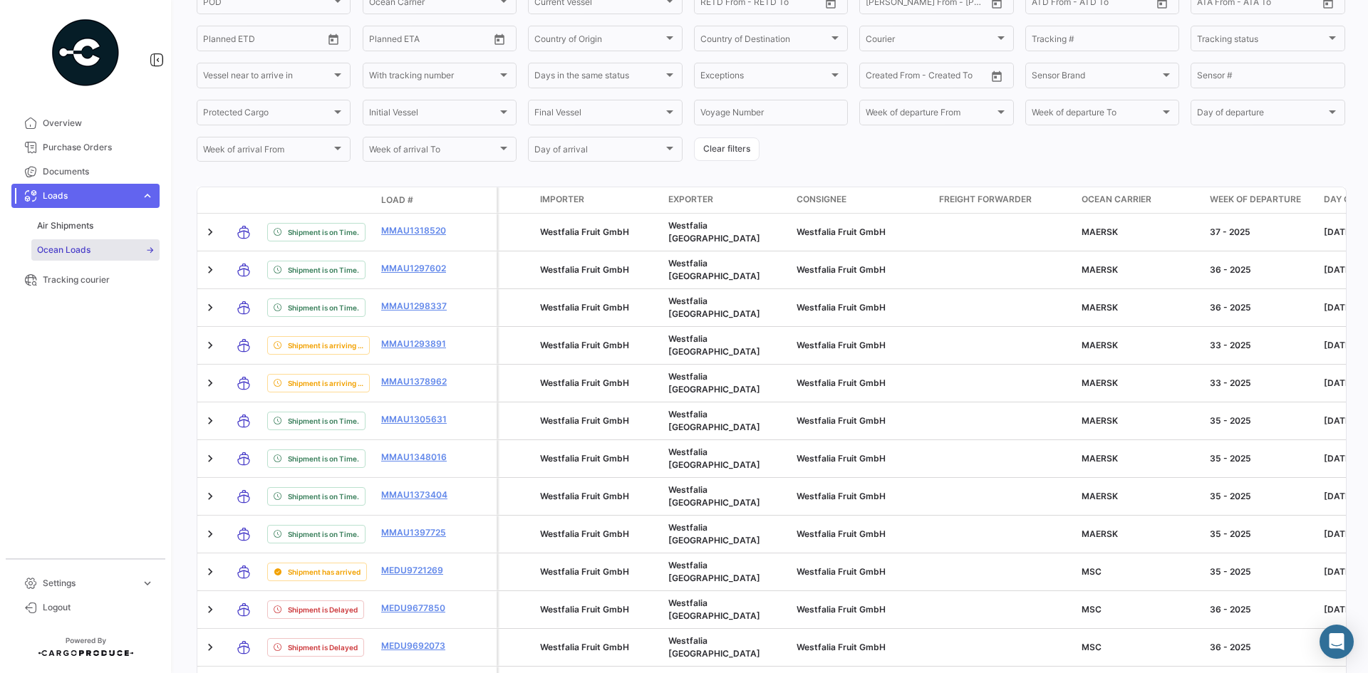
scroll to position [491, 0]
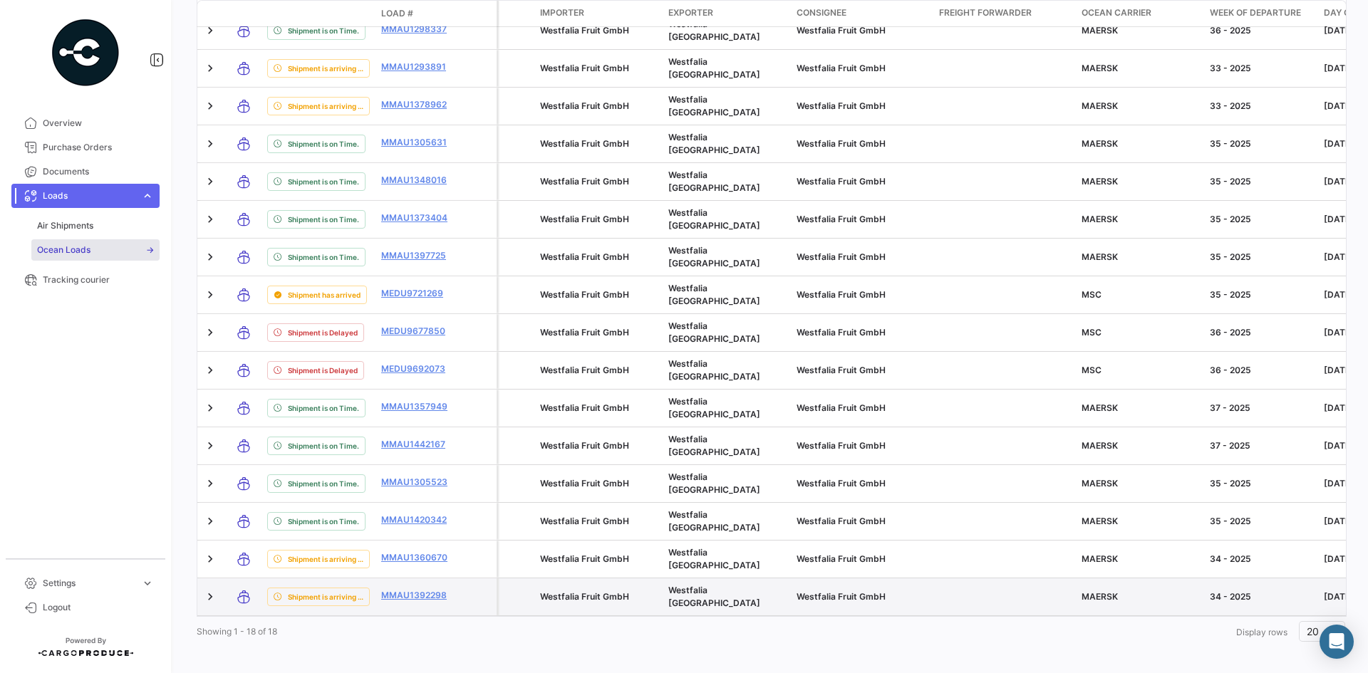
click at [380, 598] on datatable-body-cell "MMAU1392298" at bounding box center [417, 597] width 85 height 37
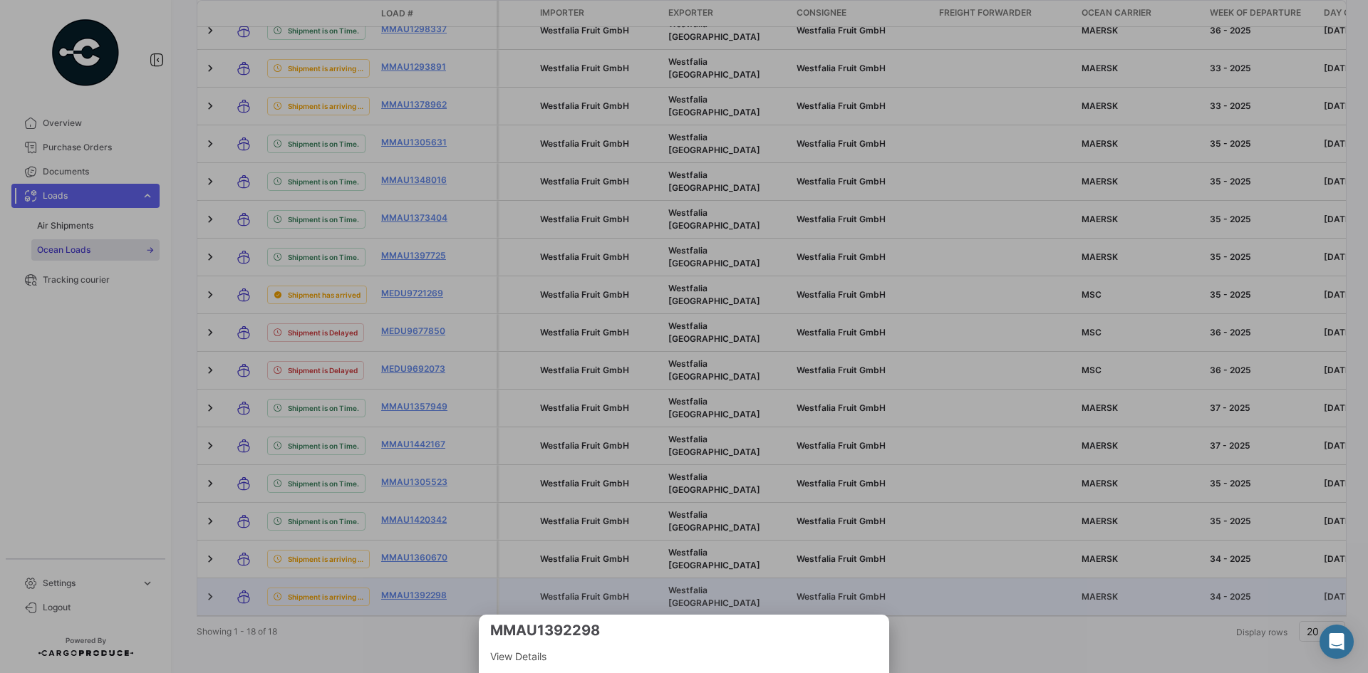
click at [417, 650] on div at bounding box center [684, 336] width 1368 height 673
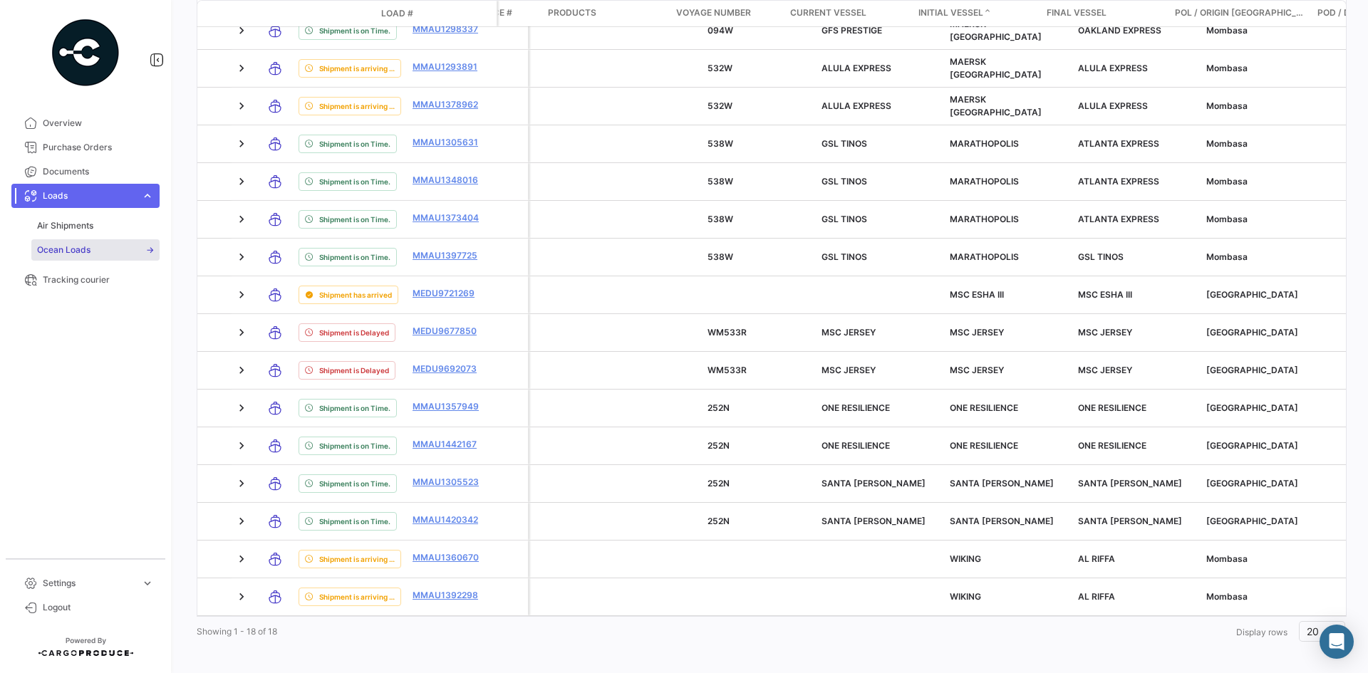
scroll to position [0, 3221]
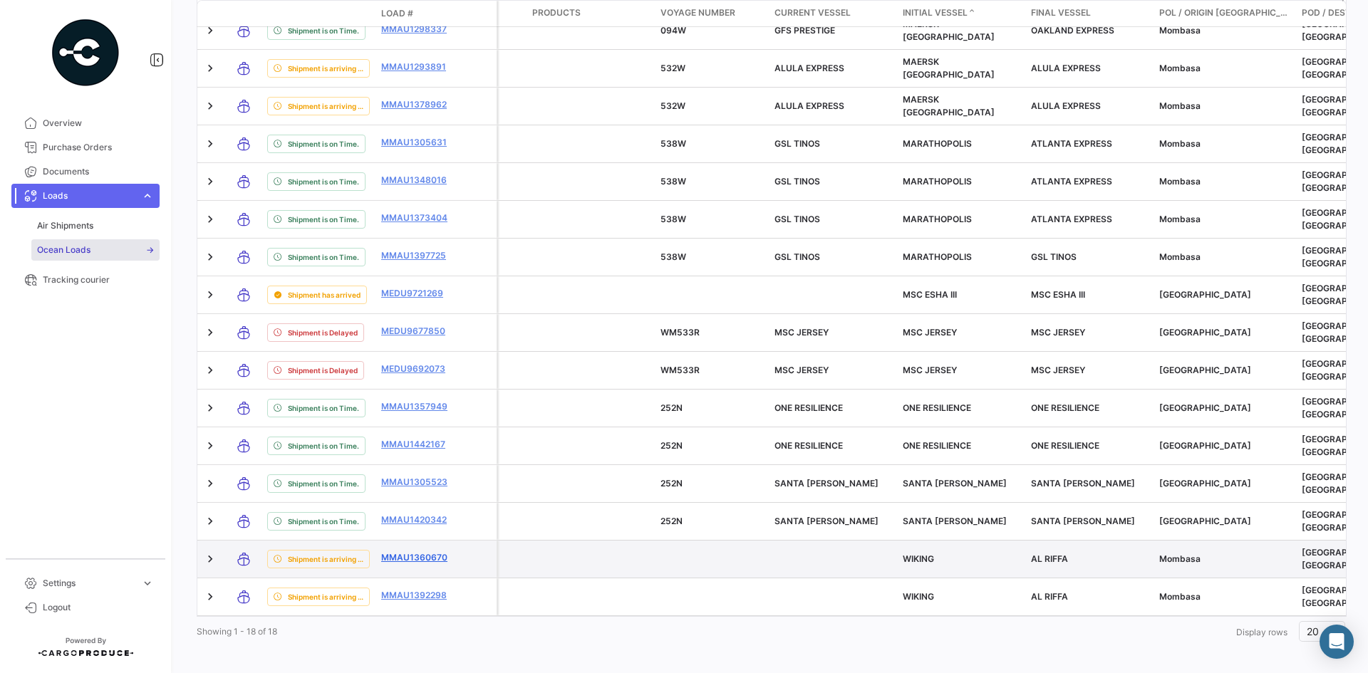
click at [402, 551] on link "MMAU1360670" at bounding box center [418, 557] width 74 height 13
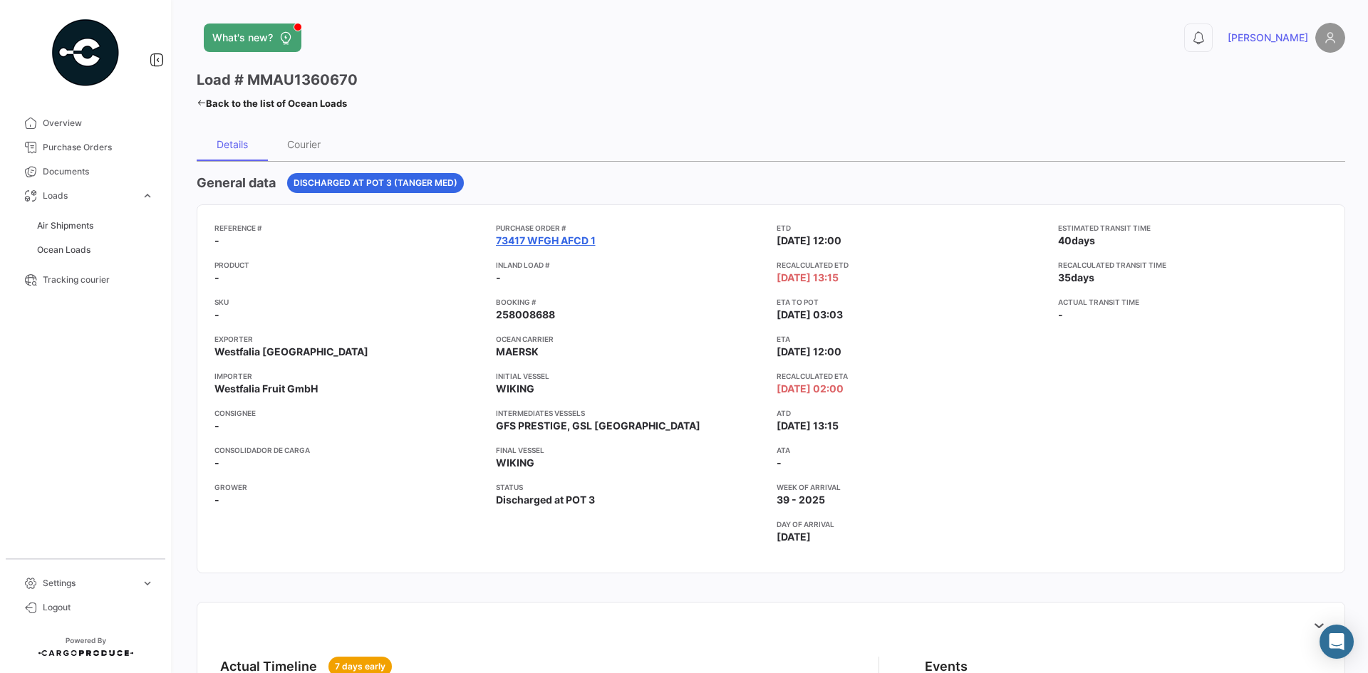
click at [567, 246] on link "73417 WFGH AFCD 1" at bounding box center [546, 241] width 100 height 14
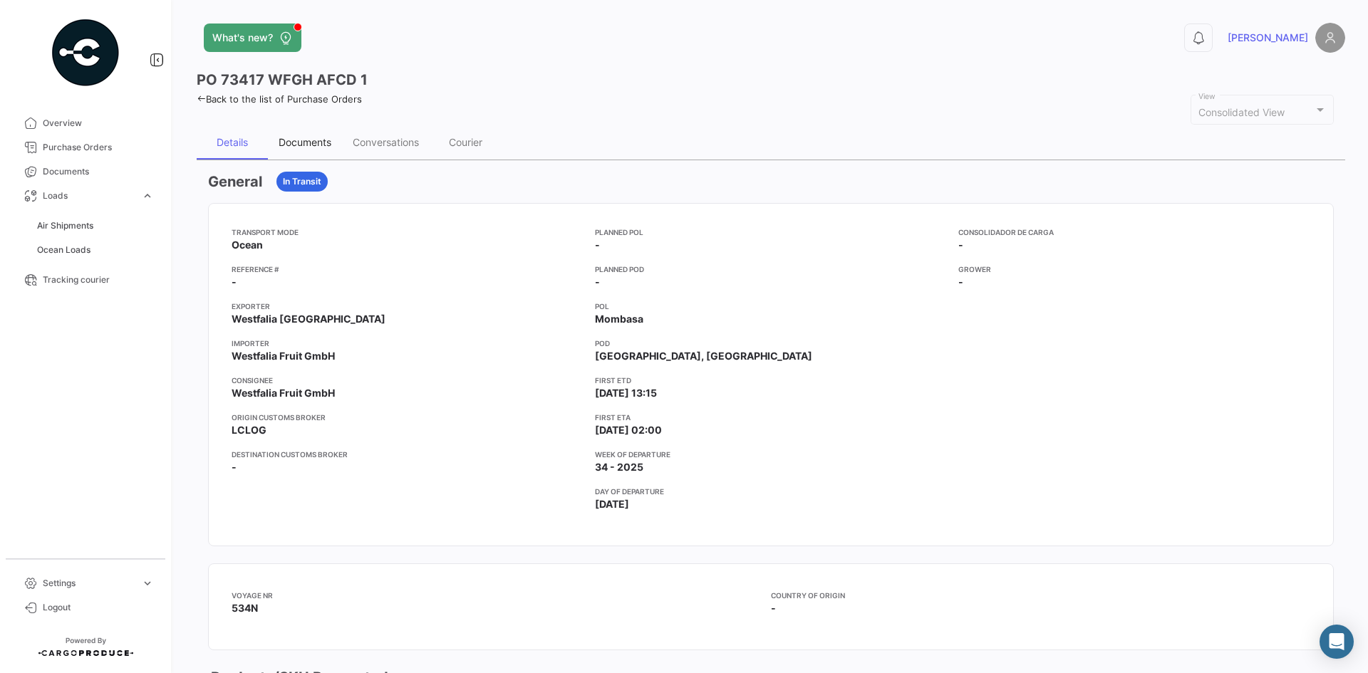
click at [281, 149] on div "Documents" at bounding box center [305, 142] width 74 height 34
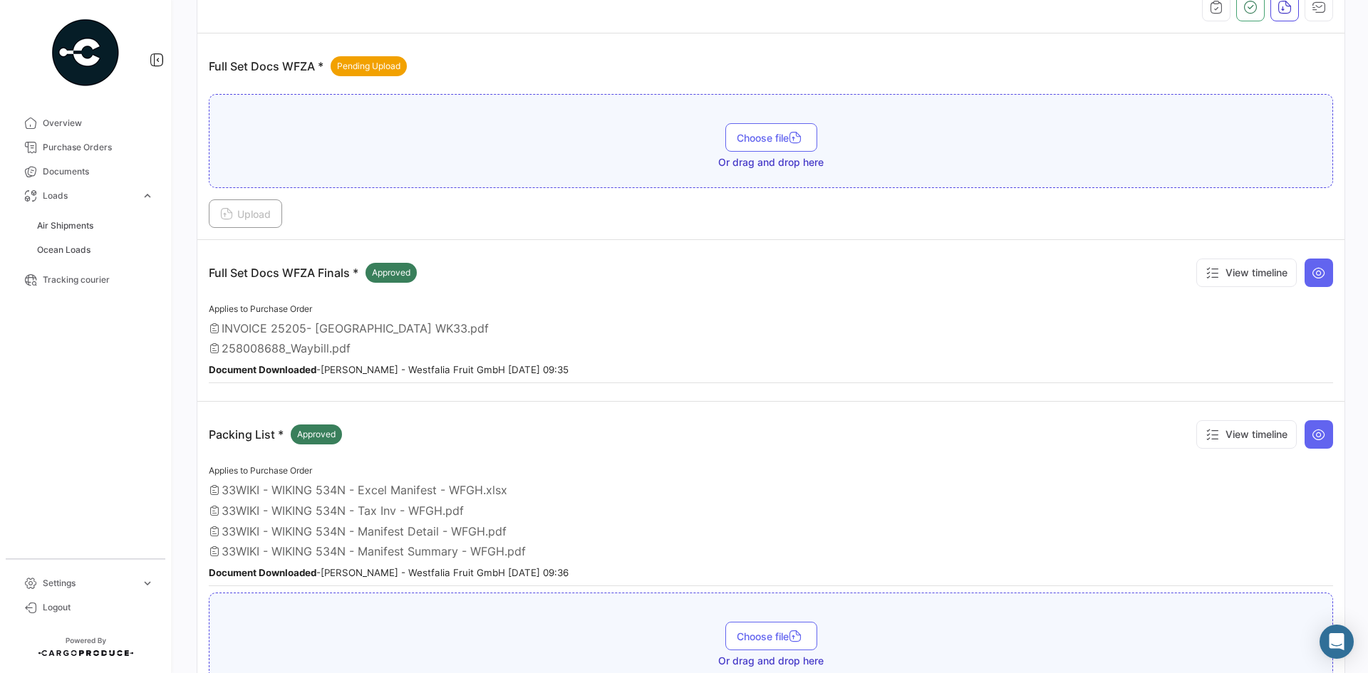
scroll to position [365, 0]
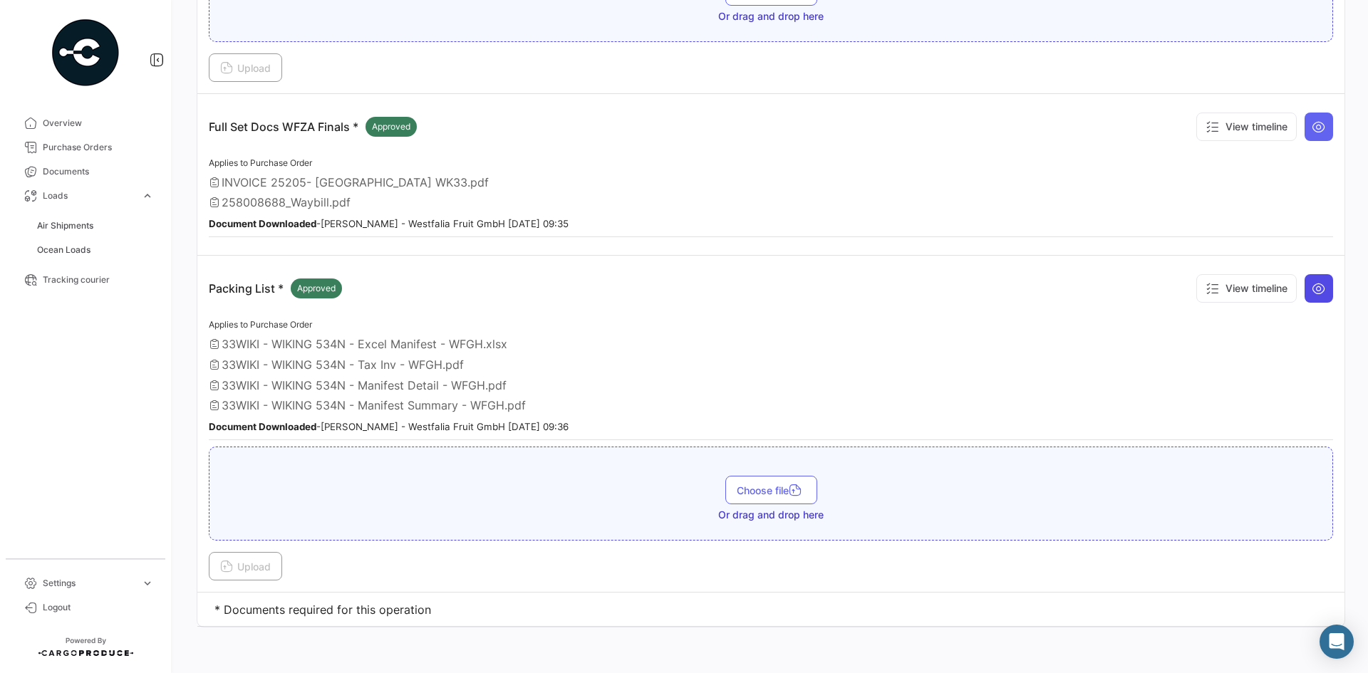
click at [1322, 294] on button at bounding box center [1318, 288] width 28 height 28
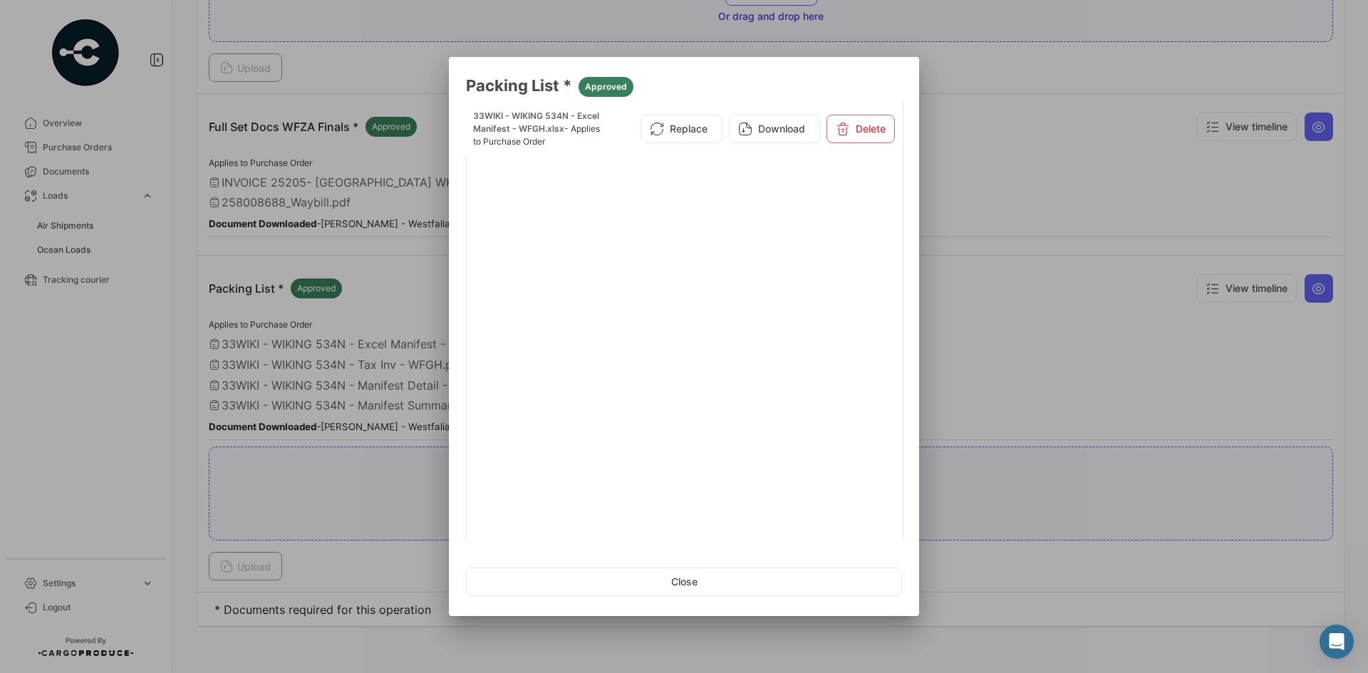
scroll to position [192, 0]
click at [770, 526] on link "2" at bounding box center [778, 523] width 17 height 16
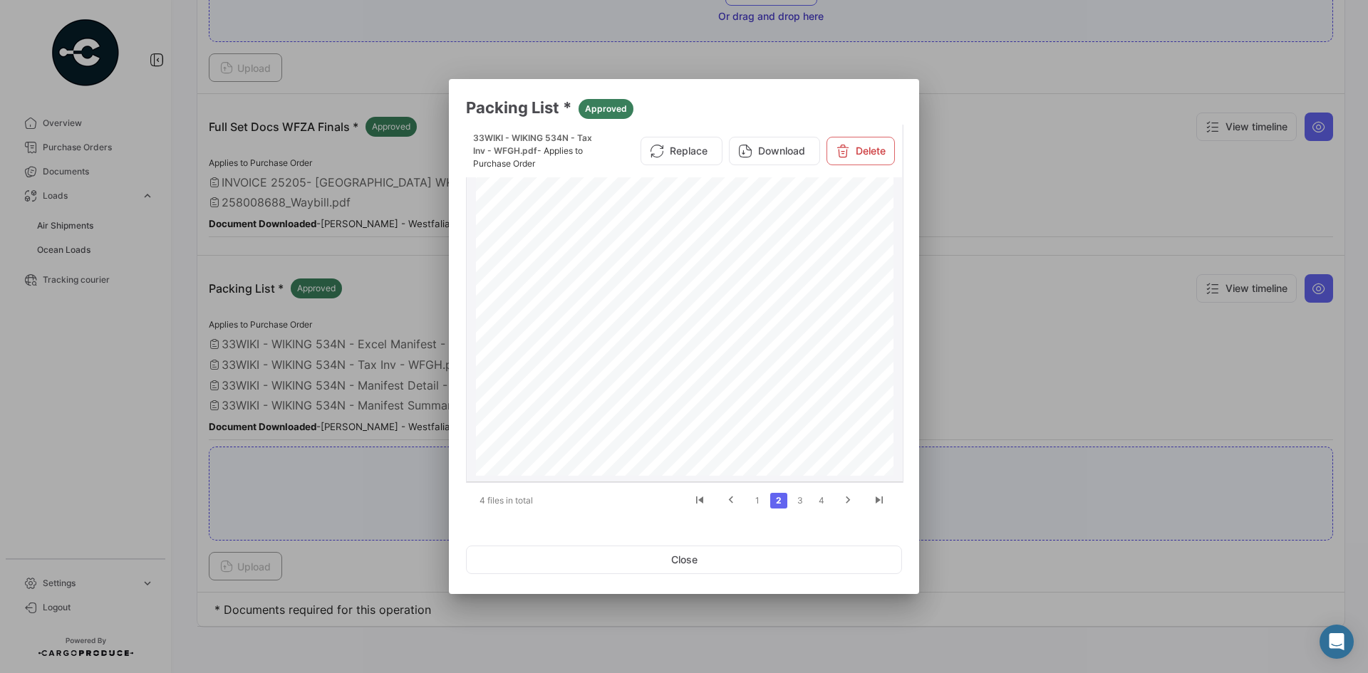
scroll to position [67, 0]
drag, startPoint x: 716, startPoint y: 567, endPoint x: 252, endPoint y: 362, distance: 507.2
click at [716, 567] on button "Close" at bounding box center [684, 560] width 436 height 28
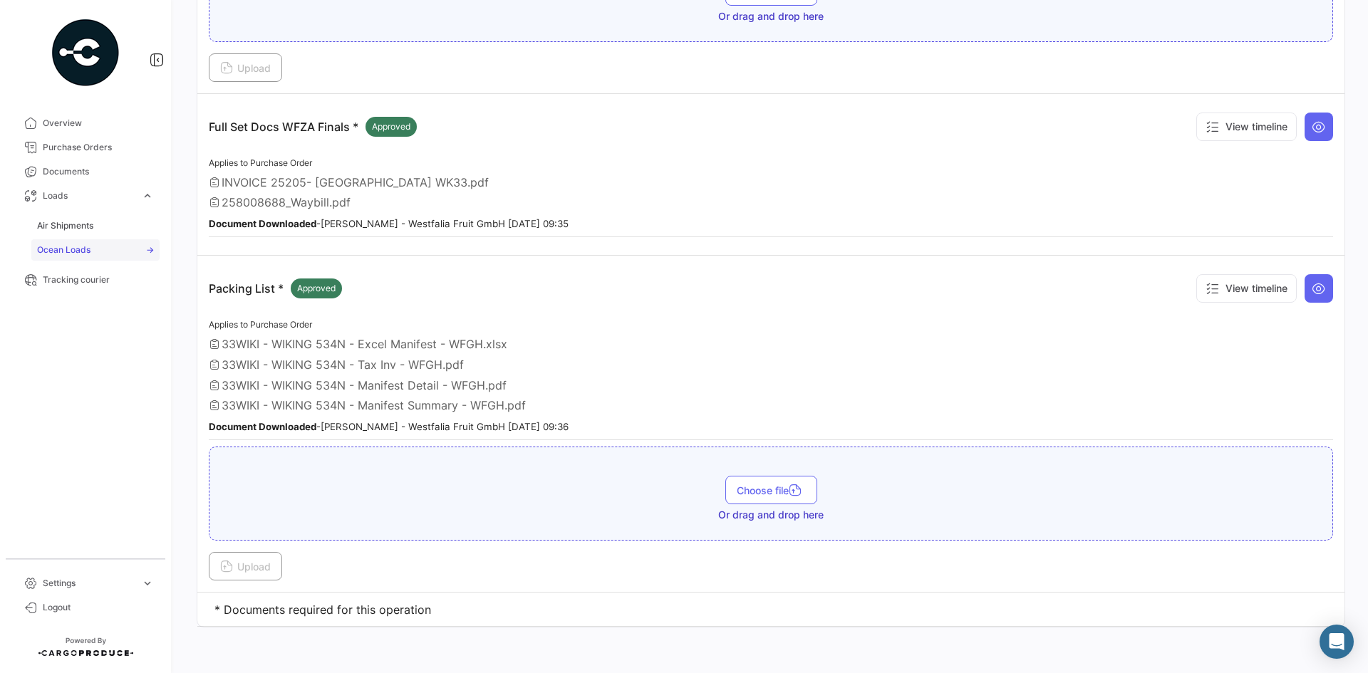
click at [53, 242] on link "Ocean Loads" at bounding box center [95, 249] width 128 height 21
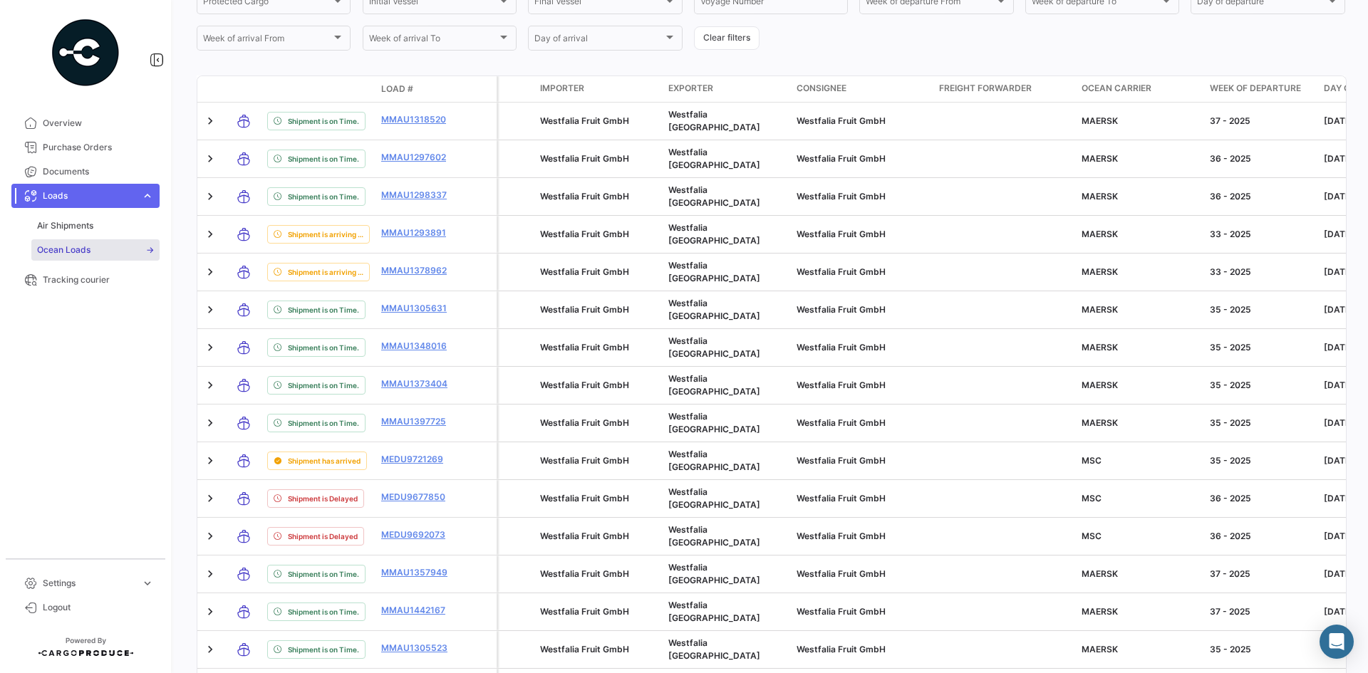
scroll to position [491, 0]
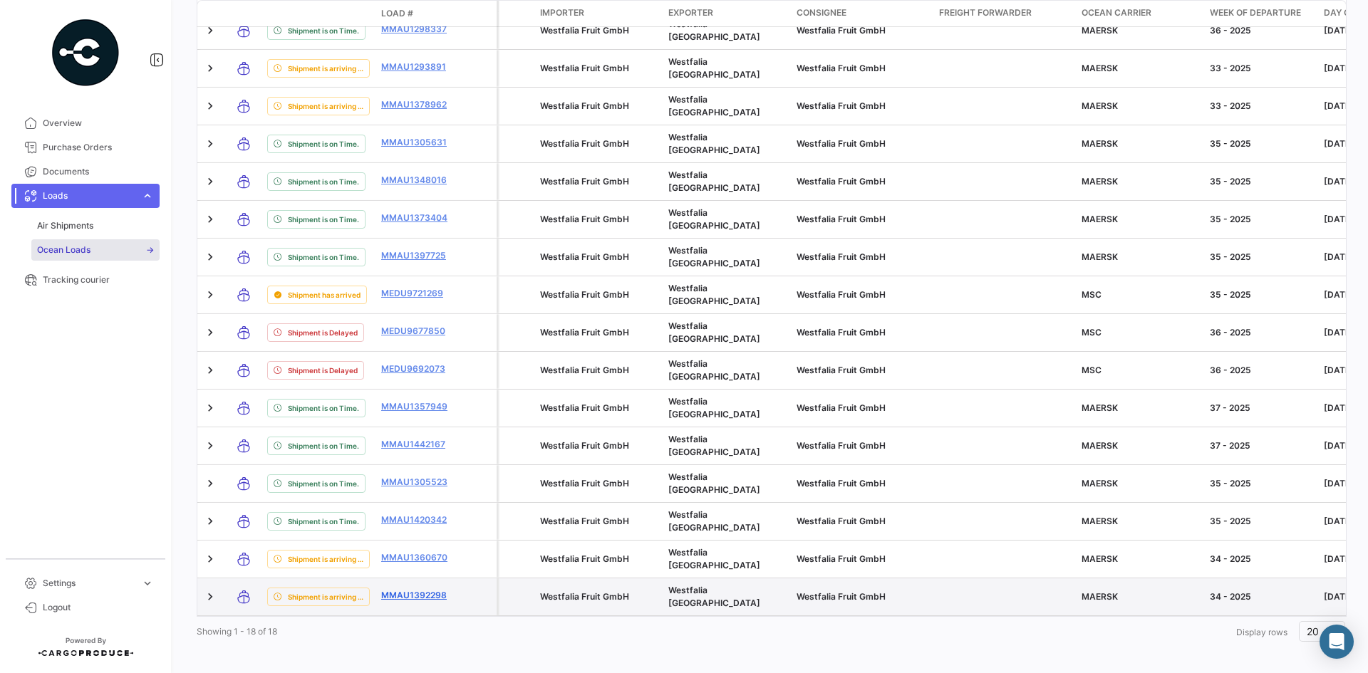
click at [410, 589] on link "MMAU1392298" at bounding box center [418, 595] width 74 height 13
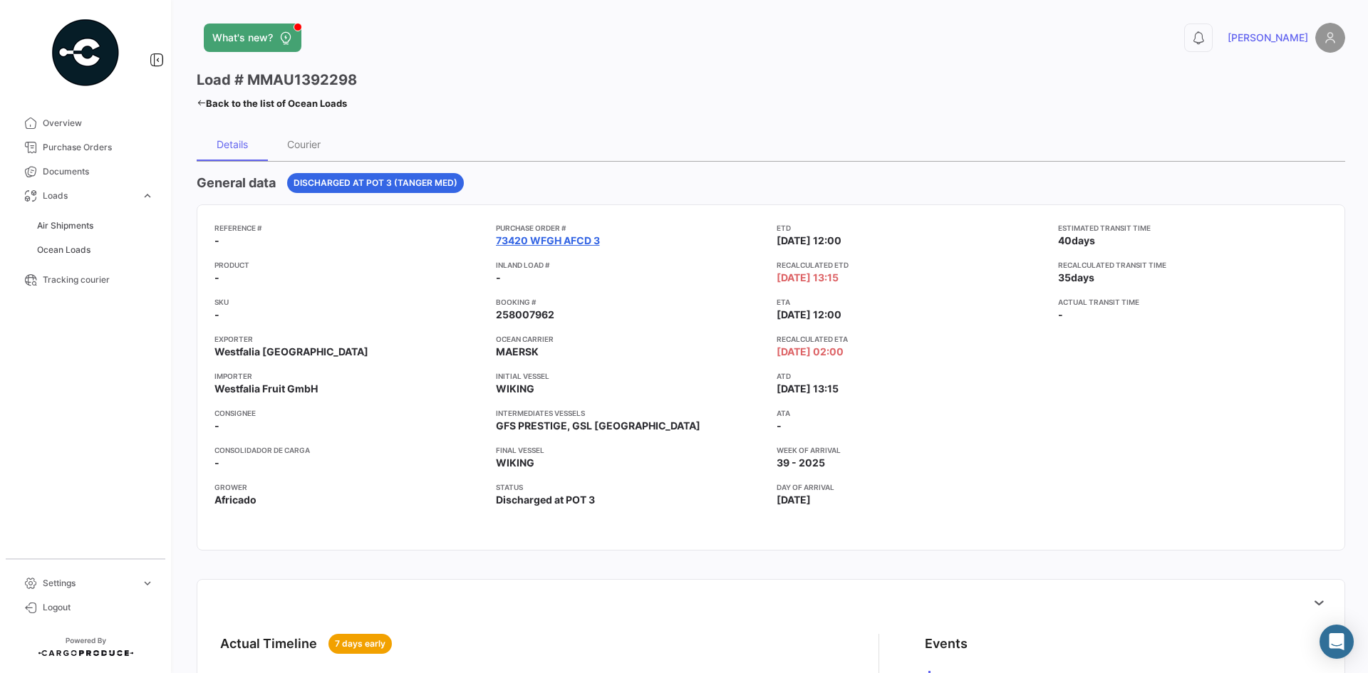
click at [518, 239] on link "73420 WFGH AFCD 3" at bounding box center [548, 241] width 104 height 14
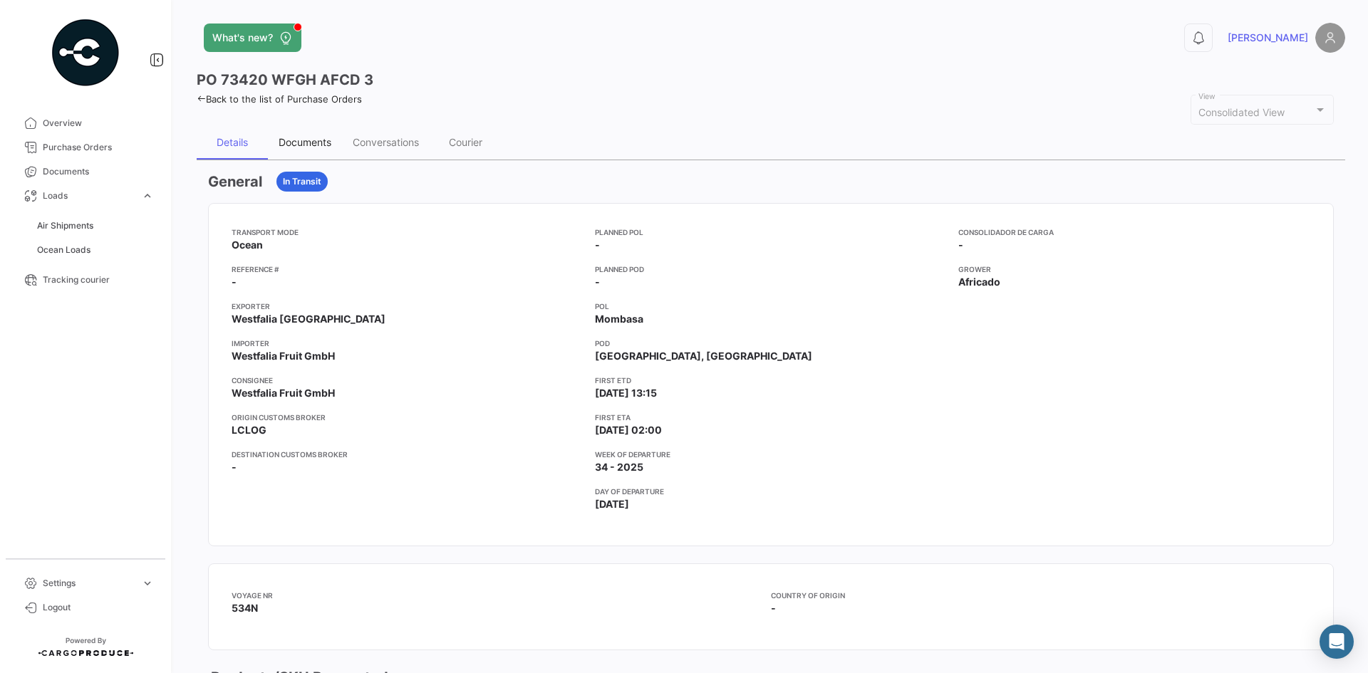
click at [327, 134] on div "Documents" at bounding box center [305, 142] width 74 height 34
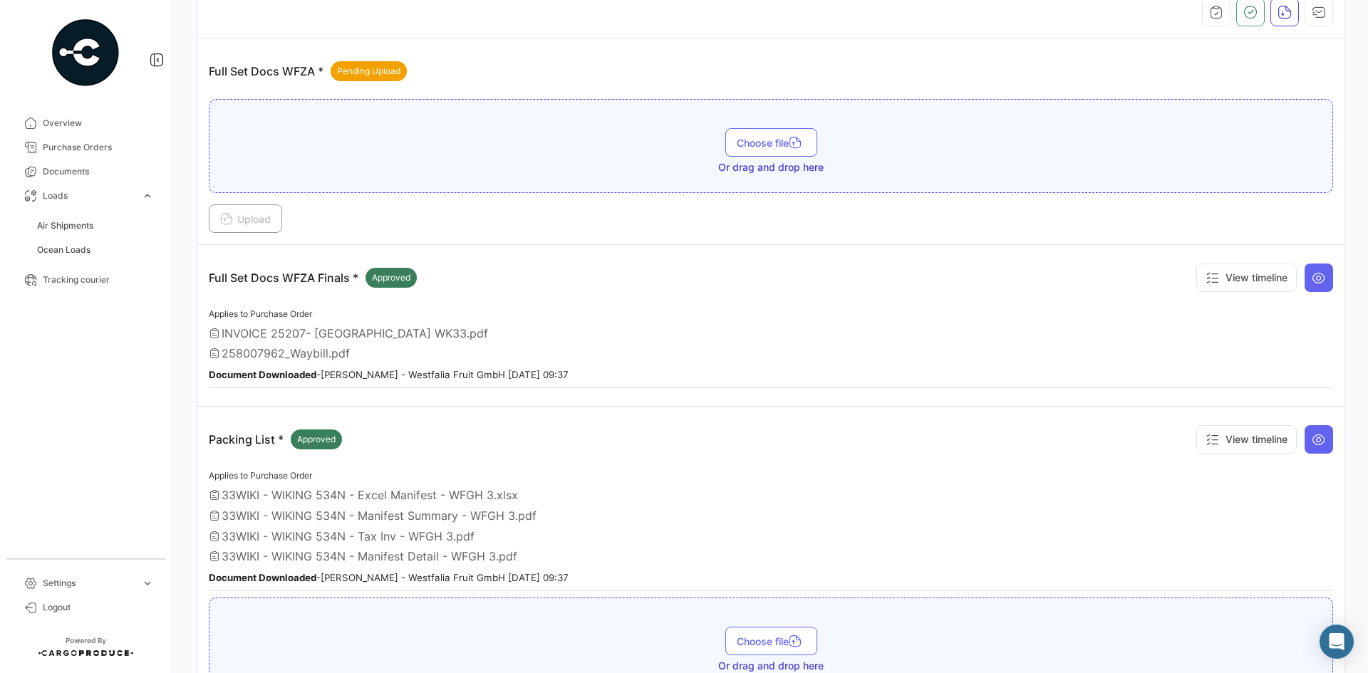
scroll to position [215, 0]
click at [1312, 442] on icon at bounding box center [1319, 439] width 14 height 14
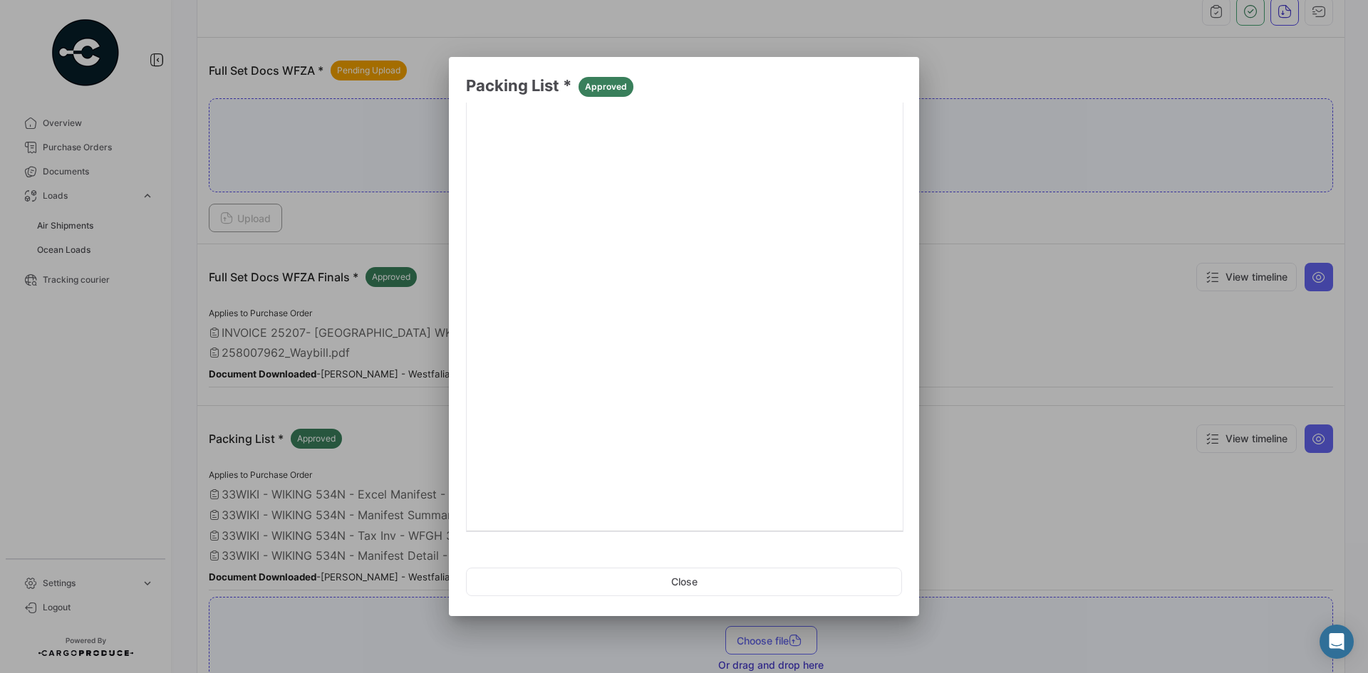
scroll to position [192, 0]
click at [775, 523] on link "2" at bounding box center [778, 523] width 17 height 16
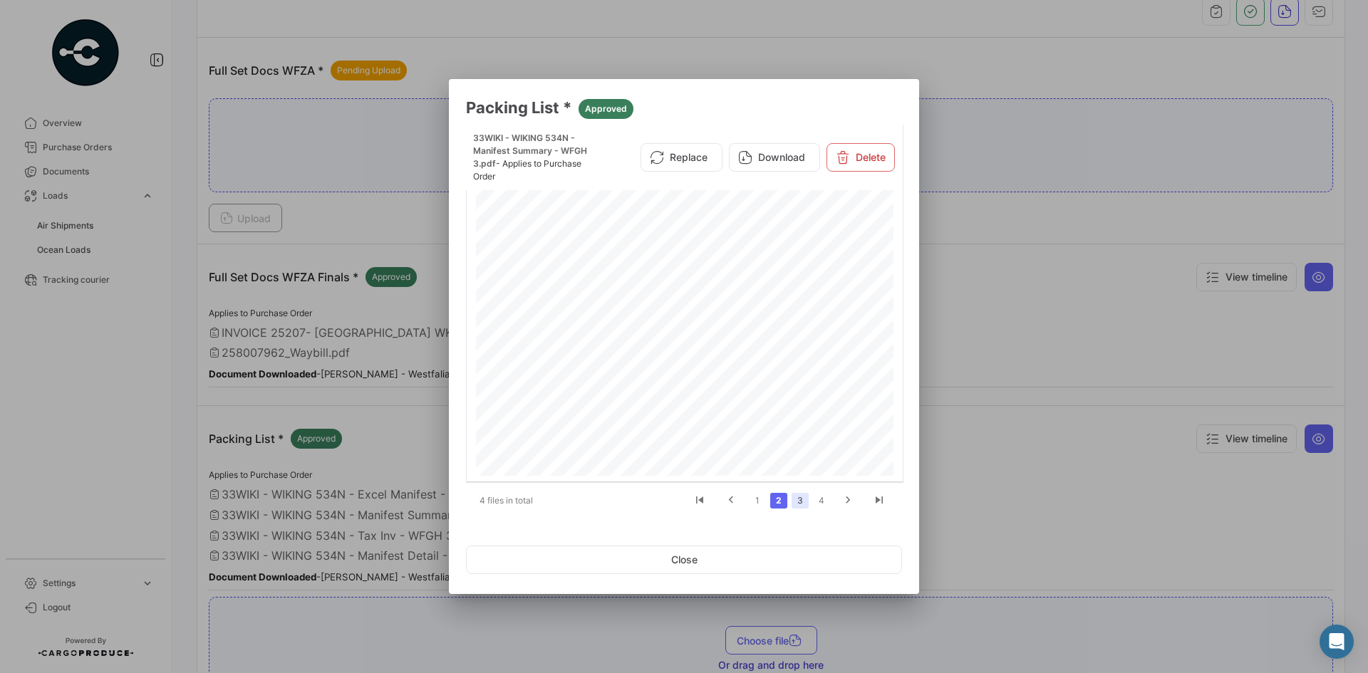
click at [804, 503] on link "3" at bounding box center [800, 501] width 17 height 16
drag, startPoint x: 515, startPoint y: 431, endPoint x: 644, endPoint y: 441, distance: 129.3
click at [644, 441] on div "Exporter: Westfalia Marketing (Pty) Ltd [STREET_ADDRESS] TAX INVOICE Products C…" at bounding box center [684, 428] width 417 height 591
